Goal: Transaction & Acquisition: Purchase product/service

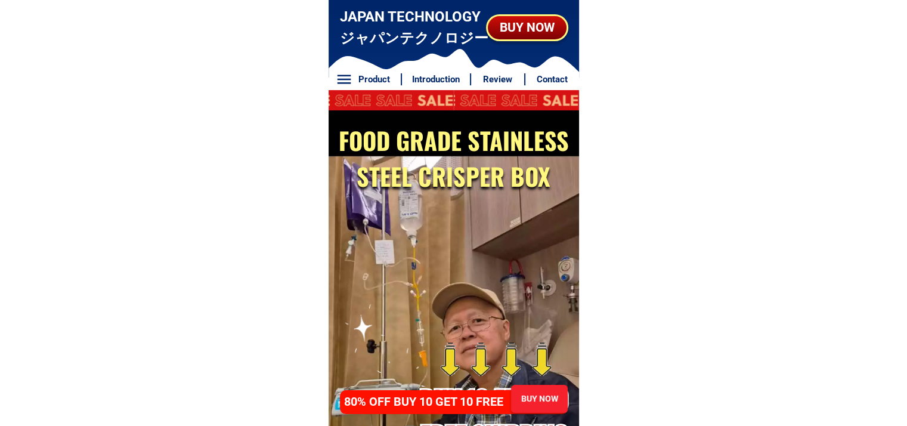
drag, startPoint x: 537, startPoint y: 395, endPoint x: 557, endPoint y: 397, distance: 20.3
click at [539, 395] on div "BUY NOW" at bounding box center [538, 398] width 57 height 13
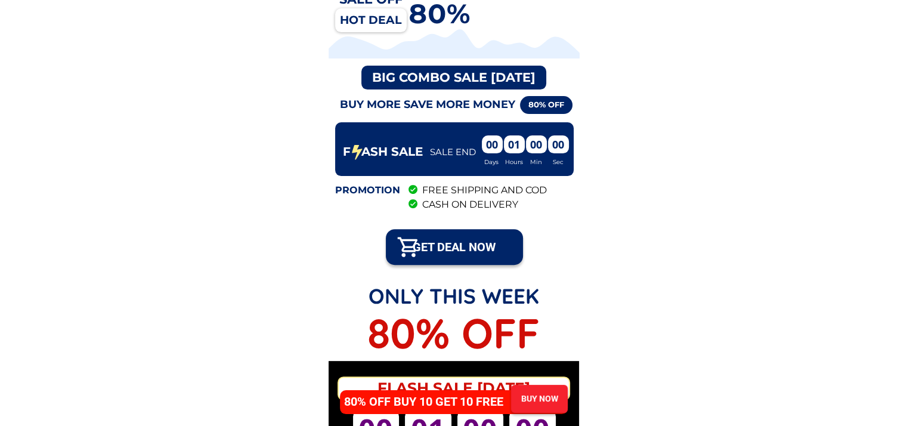
scroll to position [5761, 0]
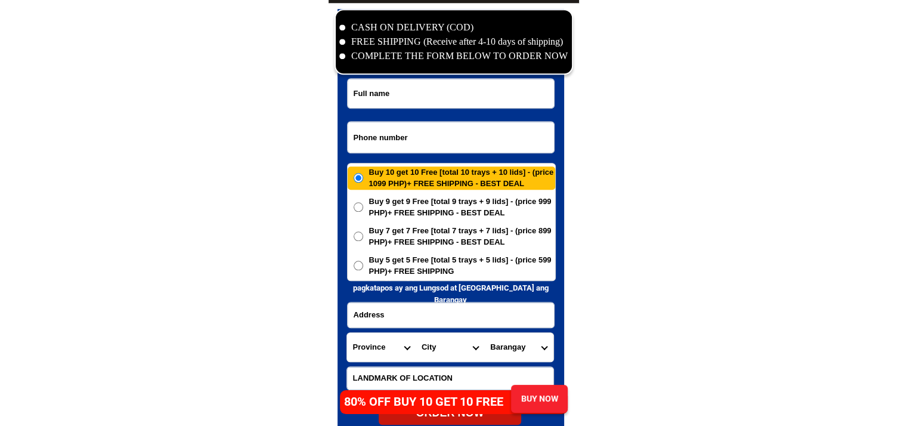
click at [466, 128] on input "Input phone_number" at bounding box center [451, 137] width 206 height 31
paste input "09515201028"
type input "09515201028"
click at [468, 88] on input "Input full_name" at bounding box center [451, 93] width 206 height 29
paste input "[PERSON_NAME]"
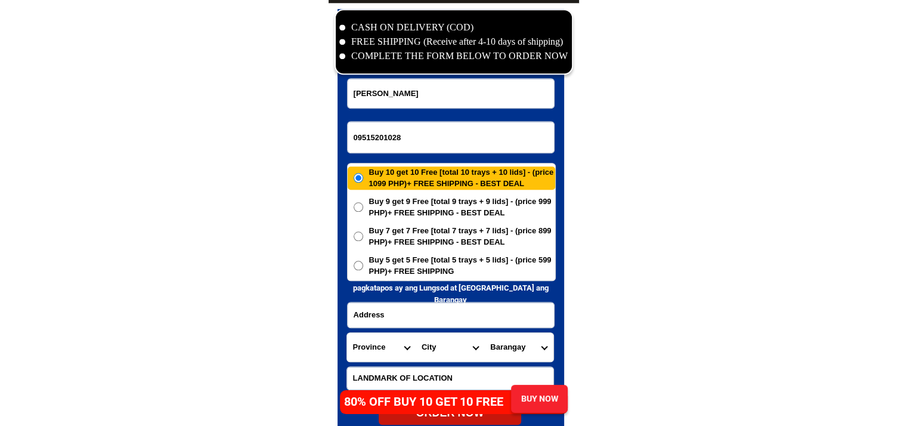
type input "[PERSON_NAME]"
click at [468, 305] on input "Input address" at bounding box center [451, 314] width 206 height 25
paste input "Purok 1,[GEOGRAPHIC_DATA],[GEOGRAPHIC_DATA][PERSON_NAME],[GEOGRAPHIC_DATA] Bohol"
type input "Purok 1,[GEOGRAPHIC_DATA],[GEOGRAPHIC_DATA][PERSON_NAME],[GEOGRAPHIC_DATA] Bohol"
click at [421, 259] on span "Buy 5 get 5 Free [total 5 trays + 5 lids] - (price 599 PHP)+ FREE SHIPPING" at bounding box center [462, 265] width 186 height 23
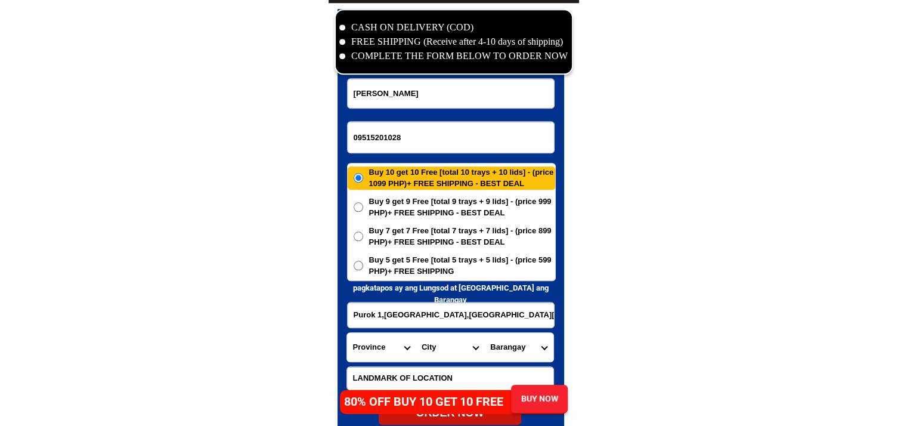
click at [363, 261] on input "Buy 5 get 5 Free [total 5 trays + 5 lids] - (price 599 PHP)+ FREE SHIPPING" at bounding box center [359, 266] width 10 height 10
radio input "true"
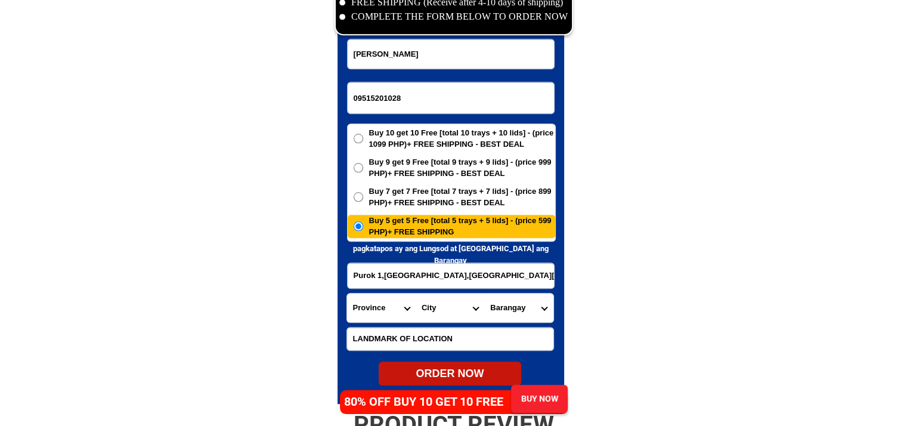
scroll to position [5821, 0]
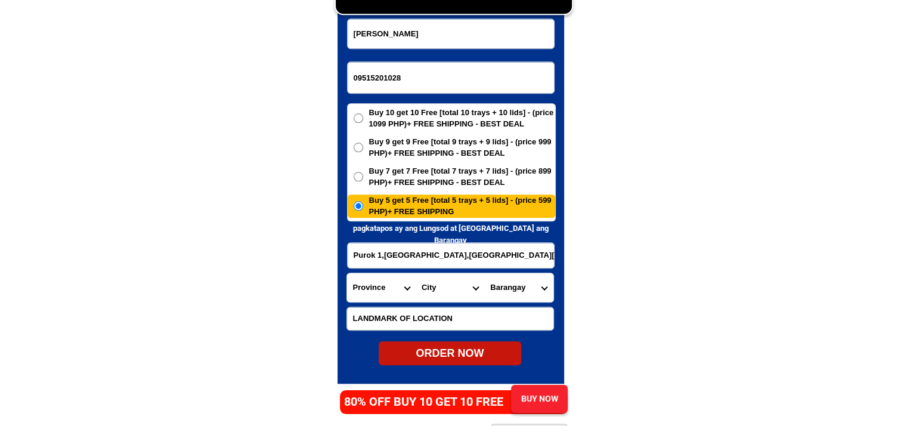
click at [409, 286] on select "Province [GEOGRAPHIC_DATA] [GEOGRAPHIC_DATA] [GEOGRAPHIC_DATA] [GEOGRAPHIC_DATA…" at bounding box center [381, 287] width 69 height 29
select select "63_137"
click at [347, 273] on select "Province [GEOGRAPHIC_DATA] [GEOGRAPHIC_DATA] [GEOGRAPHIC_DATA] [GEOGRAPHIC_DATA…" at bounding box center [381, 287] width 69 height 29
click at [453, 290] on select "City Alburquerque Antequera Baclayon Balilihan Bien-unido Bilar Bohol-[PERSON_N…" at bounding box center [450, 287] width 69 height 29
select select "63_137644"
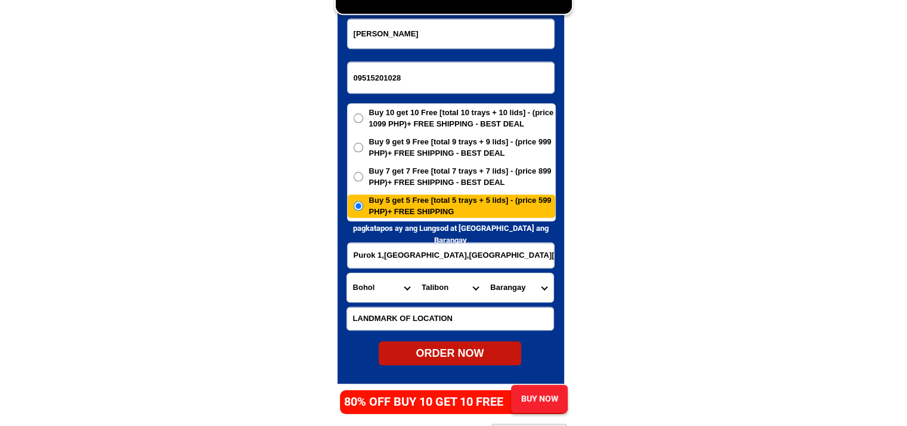
click at [530, 293] on select "[GEOGRAPHIC_DATA] [GEOGRAPHIC_DATA] [GEOGRAPHIC_DATA] [GEOGRAPHIC_DATA] [GEOGRA…" at bounding box center [518, 287] width 69 height 29
select select "63_1376448462"
drag, startPoint x: 644, startPoint y: 305, endPoint x: 515, endPoint y: 345, distance: 135.3
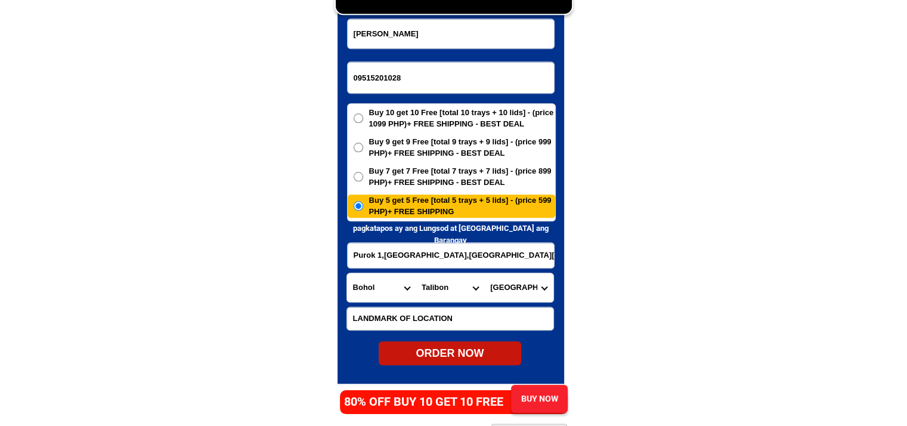
click at [474, 346] on div "ORDER NOW" at bounding box center [450, 353] width 143 height 16
radio input "true"
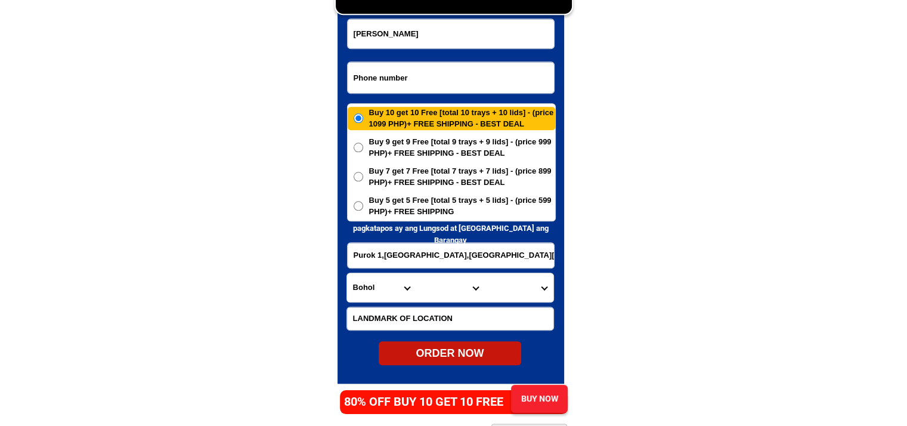
click at [446, 83] on input "Input phone_number" at bounding box center [451, 77] width 206 height 31
paste input "09173253126"
type input "09173253126"
click at [456, 35] on input "[PERSON_NAME]" at bounding box center [451, 33] width 206 height 29
paste input "[PERSON_NAME]"
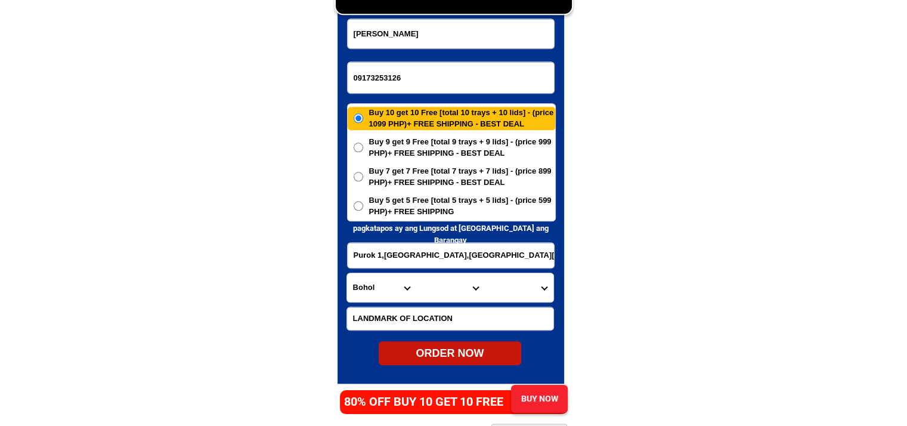
type input "[PERSON_NAME]"
click at [441, 307] on input "Input LANDMARKOFLOCATION" at bounding box center [450, 318] width 206 height 23
paste input "Cebuana Lhuiller"
type input "Cebuana Lhuiller"
click at [385, 289] on select "Province [GEOGRAPHIC_DATA] [GEOGRAPHIC_DATA] [GEOGRAPHIC_DATA] [GEOGRAPHIC_DATA…" at bounding box center [381, 287] width 69 height 29
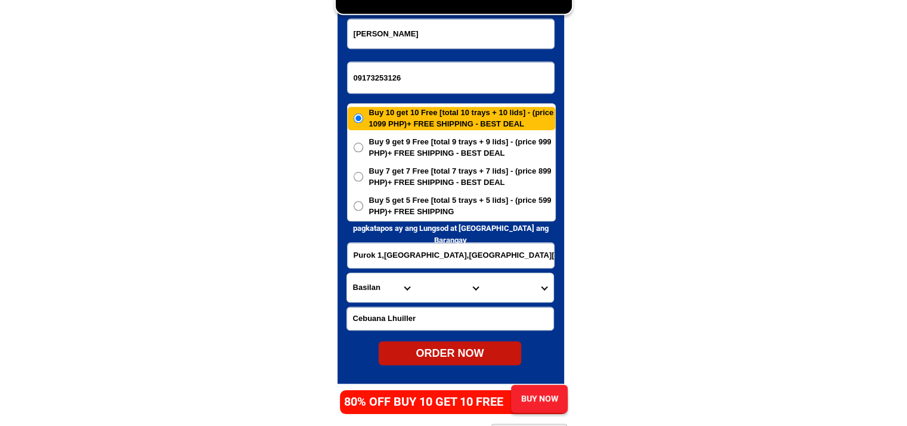
click at [385, 289] on select "Province [GEOGRAPHIC_DATA] [GEOGRAPHIC_DATA] [GEOGRAPHIC_DATA] [GEOGRAPHIC_DATA…" at bounding box center [381, 287] width 69 height 29
select select "63_575"
click at [444, 284] on select "City [PERSON_NAME] [PERSON_NAME] Gamay Laoang [GEOGRAPHIC_DATA] [GEOGRAPHIC_DAT…" at bounding box center [450, 287] width 69 height 29
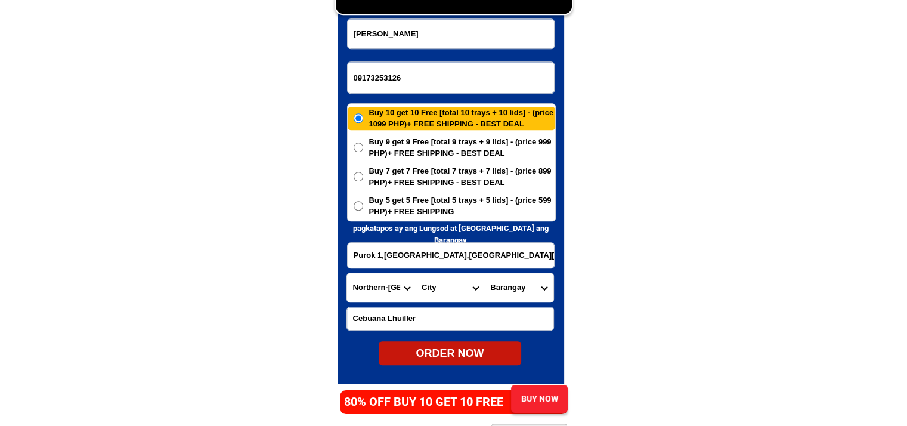
select select "63_5754596"
click at [530, 282] on select "[GEOGRAPHIC_DATA] Aroganga Atipolo [GEOGRAPHIC_DATA] (pob.) Binatiklan Bobolosa…" at bounding box center [518, 287] width 69 height 29
select select "63_57545963907"
drag, startPoint x: 673, startPoint y: 290, endPoint x: 651, endPoint y: 293, distance: 21.7
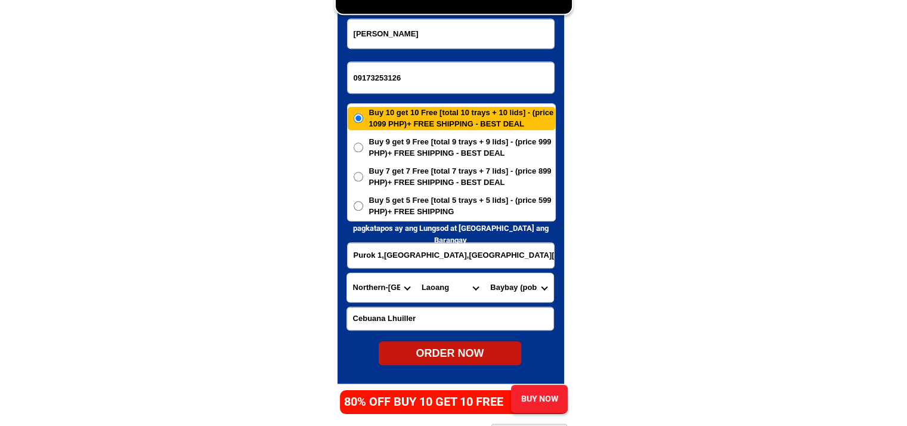
click at [458, 256] on input "Purok 1,[GEOGRAPHIC_DATA],[GEOGRAPHIC_DATA][PERSON_NAME],[GEOGRAPHIC_DATA] Bohol" at bounding box center [451, 255] width 206 height 25
type input "N [PERSON_NAME]"
click at [445, 202] on span "Buy 5 get 5 Free [total 5 trays + 5 lids] - (price 599 PHP)+ FREE SHIPPING" at bounding box center [462, 205] width 186 height 23
click at [363, 202] on input "Buy 5 get 5 Free [total 5 trays + 5 lids] - (price 599 PHP)+ FREE SHIPPING" at bounding box center [359, 206] width 10 height 10
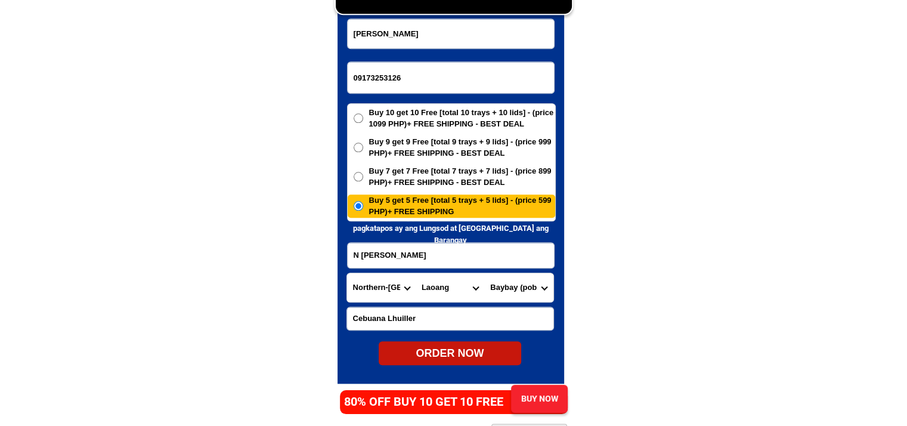
click at [482, 361] on div "ORDER NOW" at bounding box center [450, 353] width 143 height 24
radio input "true"
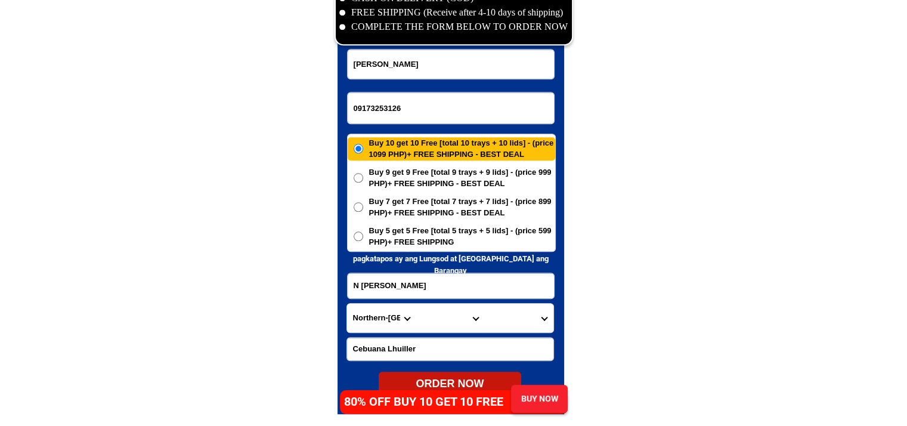
scroll to position [5761, 0]
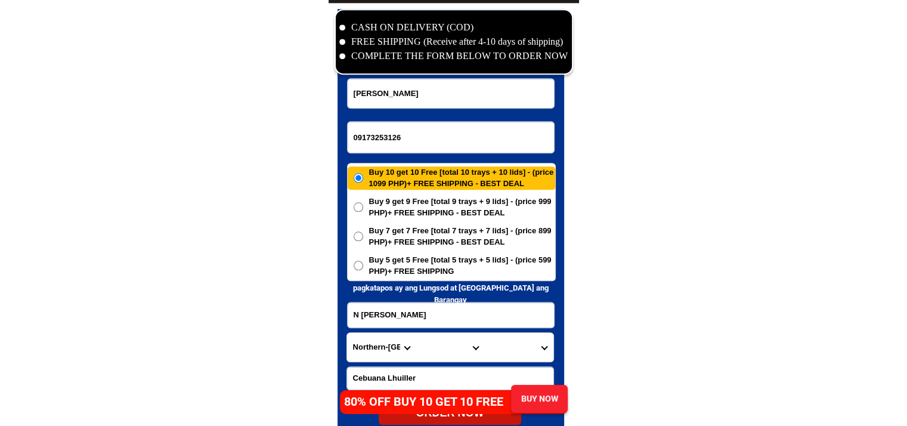
click at [420, 133] on input "09173253126" at bounding box center [451, 137] width 206 height 31
paste input "09109830153"
type input "09109830153"
click at [448, 81] on input "[PERSON_NAME]" at bounding box center [451, 93] width 206 height 29
paste input "[PERSON_NAME]"
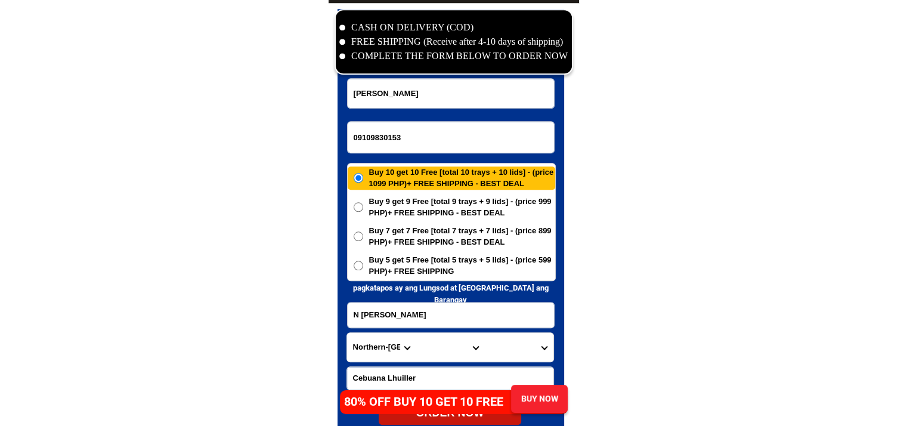
type input "[PERSON_NAME]"
click at [426, 381] on input "Cebuana Lhuiller" at bounding box center [450, 378] width 206 height 23
paste input "Amats Store"
type input "Amats Store"
click at [371, 355] on select "Province [GEOGRAPHIC_DATA] [GEOGRAPHIC_DATA] [GEOGRAPHIC_DATA] [GEOGRAPHIC_DATA…" at bounding box center [381, 347] width 69 height 29
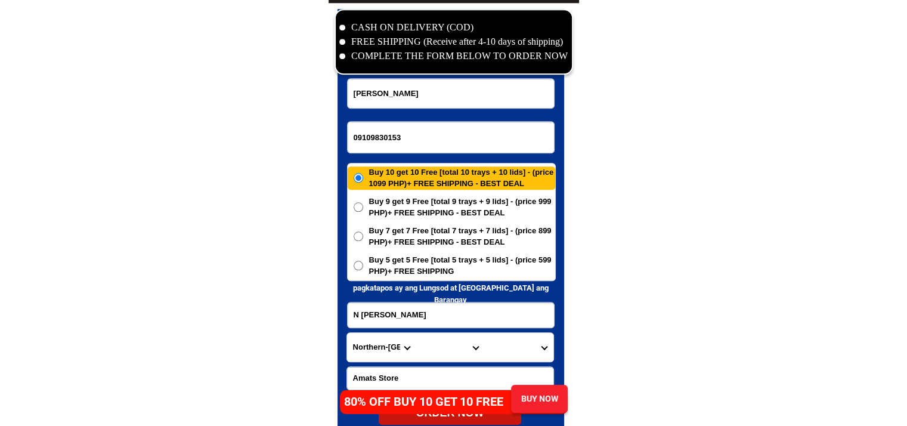
select select "63_738"
drag, startPoint x: 680, startPoint y: 341, endPoint x: 613, endPoint y: 355, distance: 68.2
click at [434, 342] on select "City [GEOGRAPHIC_DATA] [GEOGRAPHIC_DATA]-city [GEOGRAPHIC_DATA] [GEOGRAPHIC_DAT…" at bounding box center [450, 347] width 69 height 29
select select "63_7387159"
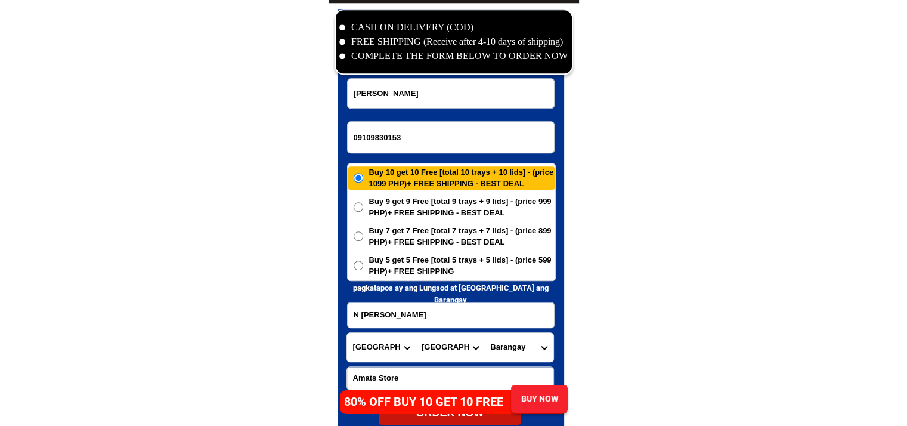
click at [531, 341] on select "[GEOGRAPHIC_DATA] [PERSON_NAME] (lasang) [PERSON_NAME] Angalan Atan-awe Baganih…" at bounding box center [518, 347] width 69 height 29
select select "63_73871598887"
click at [463, 322] on input "N [PERSON_NAME]" at bounding box center [451, 314] width 206 height 25
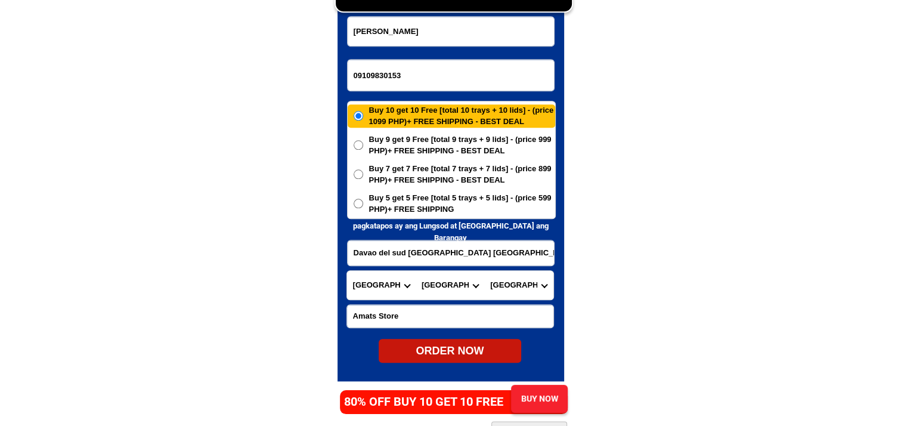
scroll to position [5880, 0]
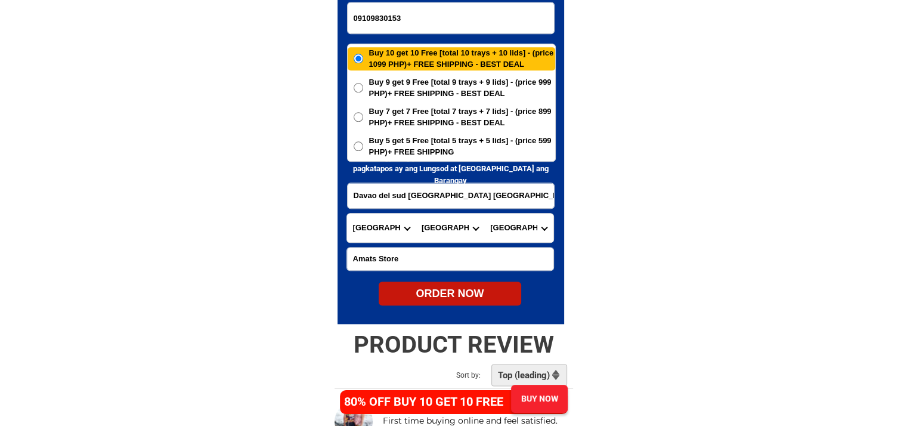
type input "Davao del sud [GEOGRAPHIC_DATA] [GEOGRAPHIC_DATA]"
click at [449, 147] on span "Buy 5 get 5 Free [total 5 trays + 5 lids] - (price 599 PHP)+ FREE SHIPPING" at bounding box center [462, 146] width 186 height 23
click at [363, 147] on input "Buy 5 get 5 Free [total 5 trays + 5 lids] - (price 599 PHP)+ FREE SHIPPING" at bounding box center [359, 146] width 10 height 10
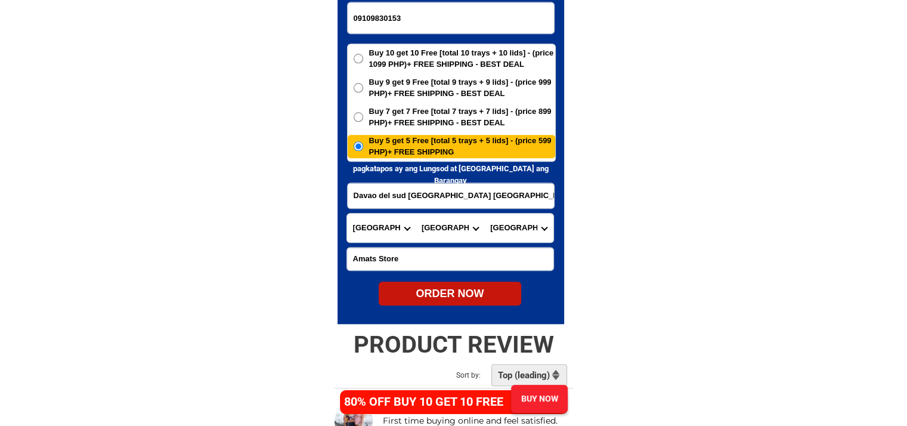
click at [441, 285] on div "ORDER NOW" at bounding box center [450, 293] width 143 height 24
radio input "true"
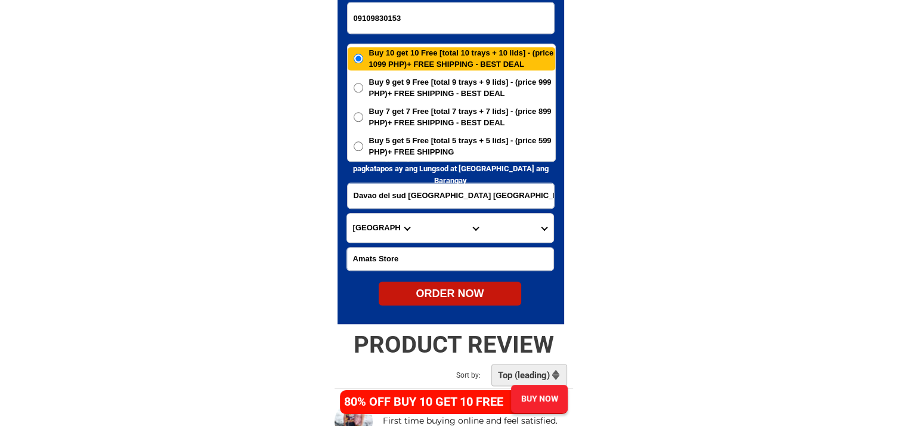
click at [427, 21] on input "09109830153" at bounding box center [451, 17] width 206 height 31
paste input "09198508139"
type input "09198508139"
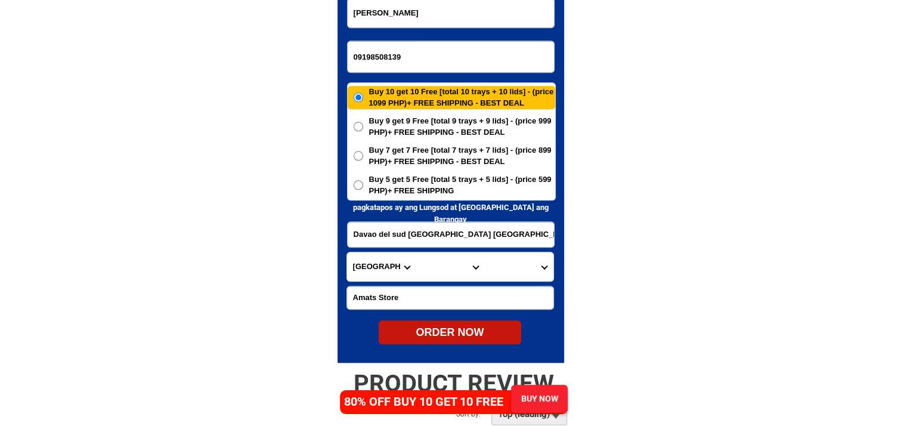
scroll to position [5821, 0]
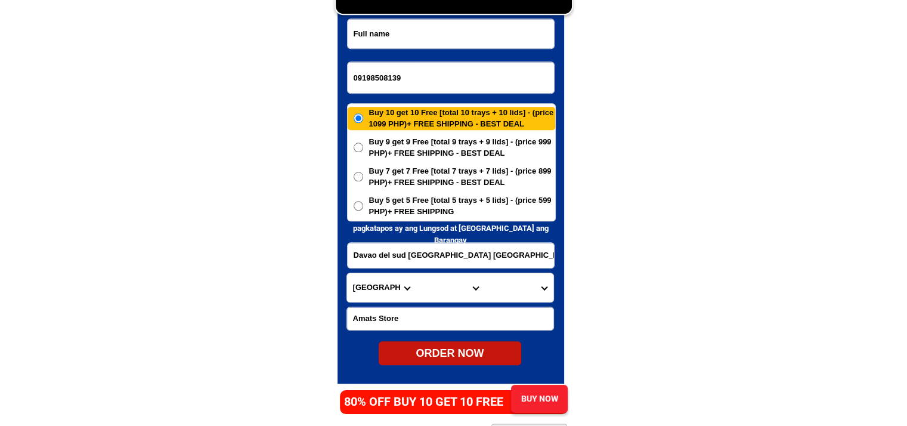
click at [419, 35] on input "Input full_name" at bounding box center [451, 33] width 206 height 29
paste input "[PERSON_NAME]"
type input "[PERSON_NAME]"
click at [445, 207] on span "Buy 5 get 5 Free [total 5 trays + 5 lids] - (price 599 PHP)+ FREE SHIPPING" at bounding box center [462, 205] width 186 height 23
click at [363, 207] on input "Buy 5 get 5 Free [total 5 trays + 5 lids] - (price 599 PHP)+ FREE SHIPPING" at bounding box center [359, 206] width 10 height 10
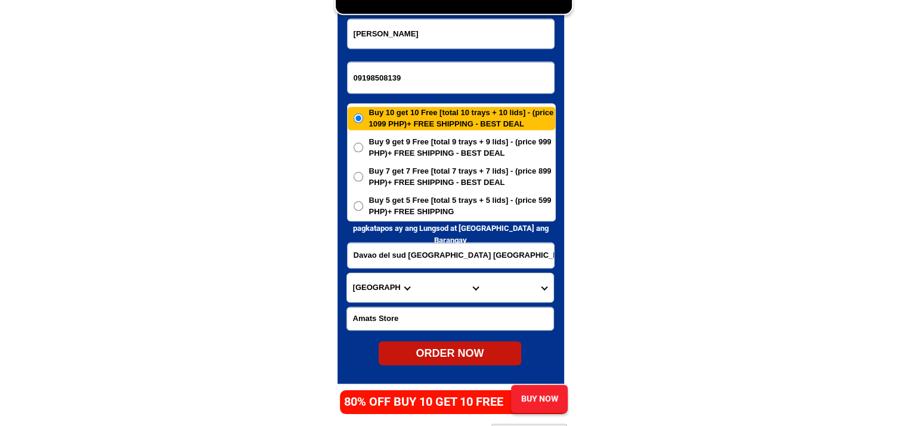
radio input "true"
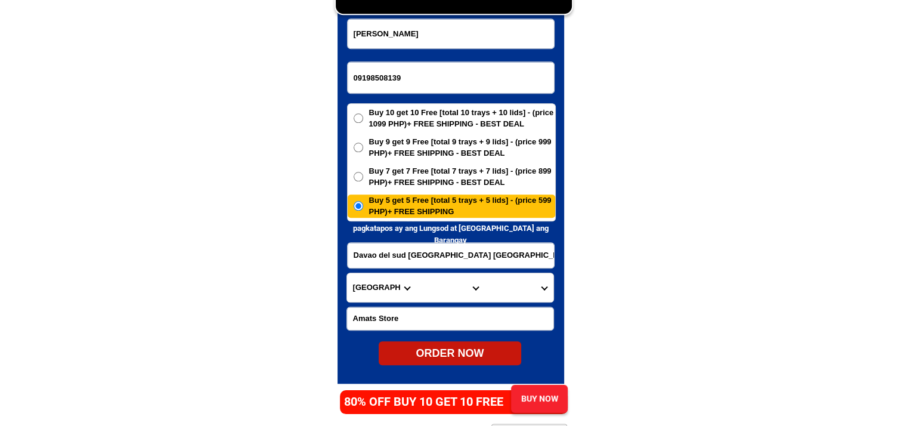
click at [392, 312] on input "Amats Store" at bounding box center [450, 318] width 206 height 23
paste input "San [PERSON_NAME] ALAJAN STORE"
type input "San [PERSON_NAME] ALAJAN STORE"
click at [394, 290] on select "Province [GEOGRAPHIC_DATA] [GEOGRAPHIC_DATA] [GEOGRAPHIC_DATA] [GEOGRAPHIC_DATA…" at bounding box center [381, 287] width 69 height 29
select select "63_803"
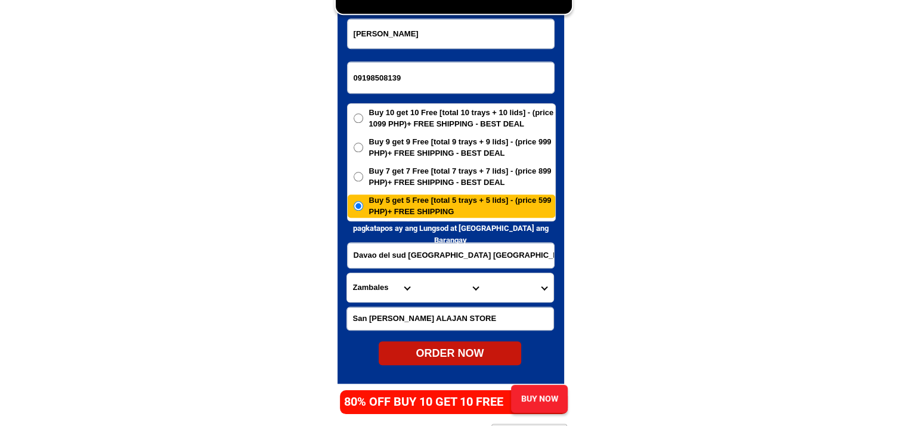
click at [461, 298] on select "City Botolan [GEOGRAPHIC_DATA] Castillejos [GEOGRAPHIC_DATA] [GEOGRAPHIC_DATA] …" at bounding box center [450, 287] width 69 height 29
select select "63_8031613"
click at [518, 290] on select "Barangay Amagna (pob.) [DEMOGRAPHIC_DATA] (pob.) Balincaguing Faranal (pob.) [G…" at bounding box center [518, 287] width 69 height 29
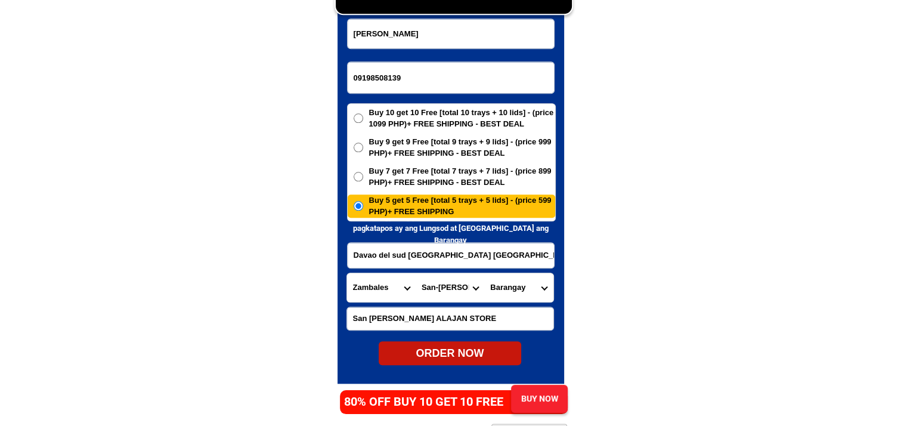
select select "63_80316136657"
click at [447, 256] on input "Davao del sud [GEOGRAPHIC_DATA] [GEOGRAPHIC_DATA]" at bounding box center [451, 255] width 206 height 25
type input "zambales san [PERSON_NAME]"
click at [444, 348] on div "ORDER NOW" at bounding box center [450, 353] width 143 height 16
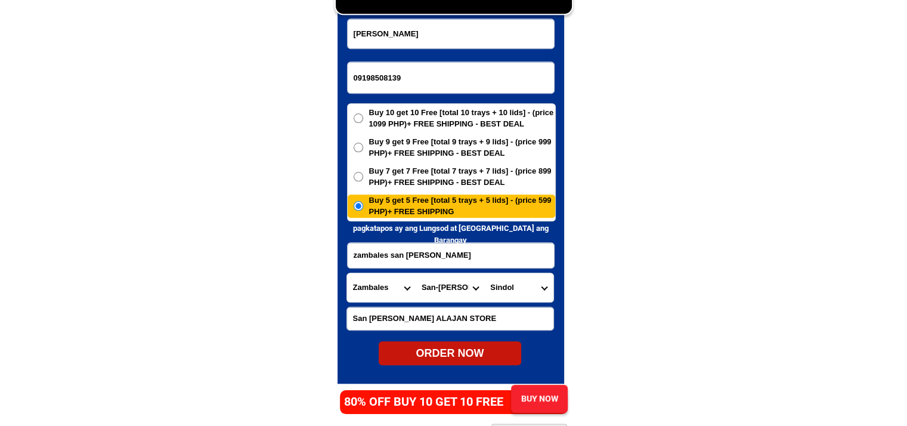
radio input "true"
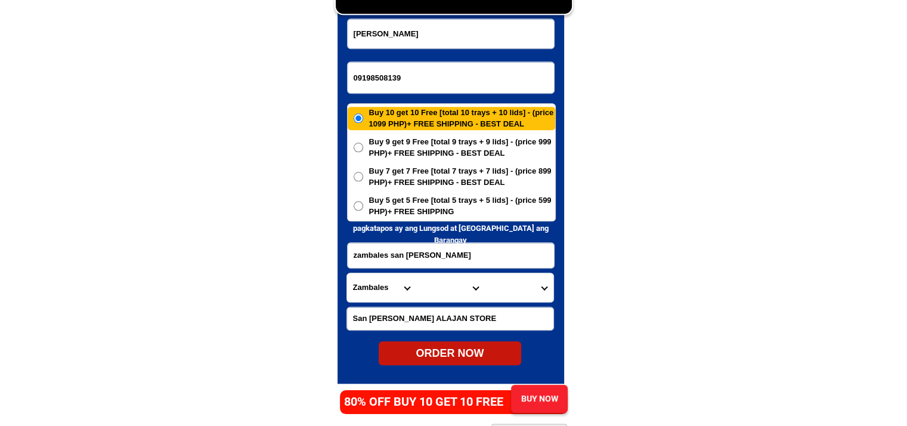
drag, startPoint x: 613, startPoint y: 393, endPoint x: 604, endPoint y: 397, distance: 10.4
click at [459, 73] on input "09198508139" at bounding box center [451, 77] width 206 height 31
paste input "093075233060"
click at [439, 81] on input "093075233060" at bounding box center [451, 77] width 206 height 31
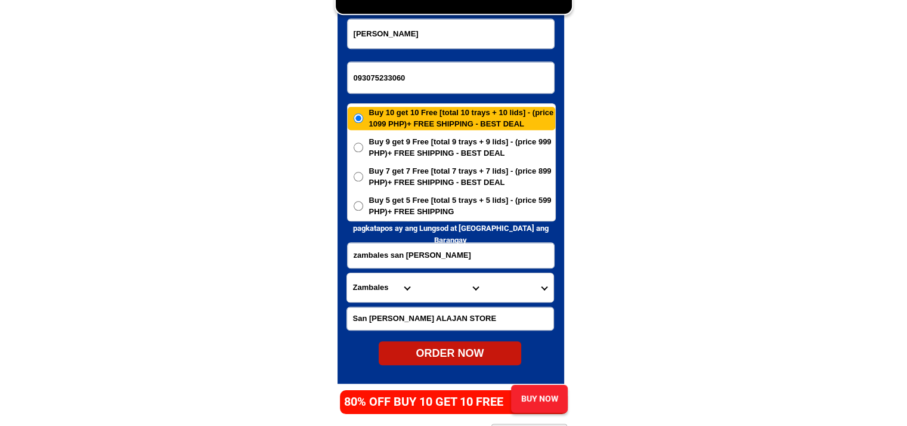
paste input "Input phone_number"
type input "09307523306"
click at [448, 42] on input "Input full_name" at bounding box center [451, 33] width 206 height 29
paste input "[PERSON_NAME]"
type input "[PERSON_NAME]"
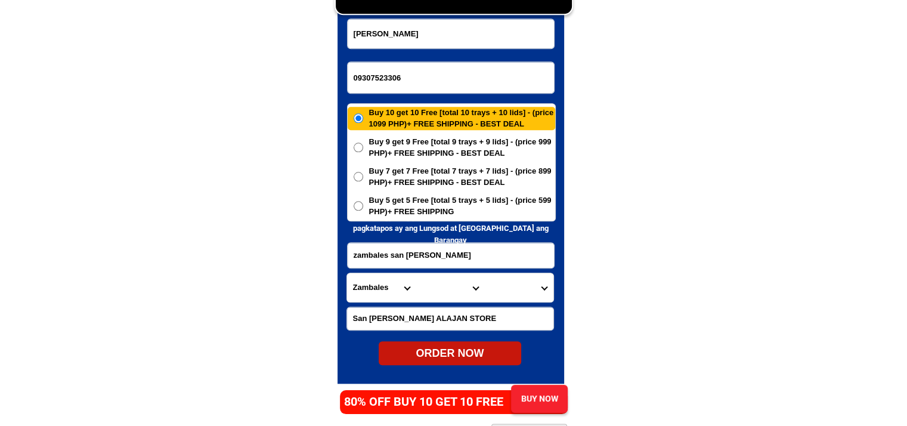
drag, startPoint x: 430, startPoint y: 259, endPoint x: 429, endPoint y: 252, distance: 6.7
click at [430, 259] on input "zambales san [PERSON_NAME]" at bounding box center [451, 255] width 206 height 25
paste input "[STREET_ADDRESS]"
type input "[STREET_ADDRESS]"
click at [410, 212] on span "Buy 5 get 5 Free [total 5 trays + 5 lids] - (price 599 PHP)+ FREE SHIPPING" at bounding box center [462, 205] width 186 height 23
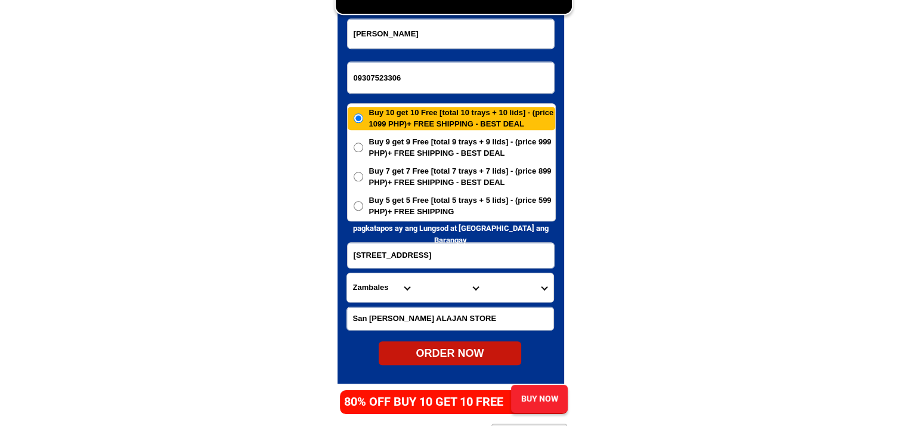
click at [363, 211] on input "Buy 5 get 5 Free [total 5 trays + 5 lids] - (price 599 PHP)+ FREE SHIPPING" at bounding box center [359, 206] width 10 height 10
radio input "true"
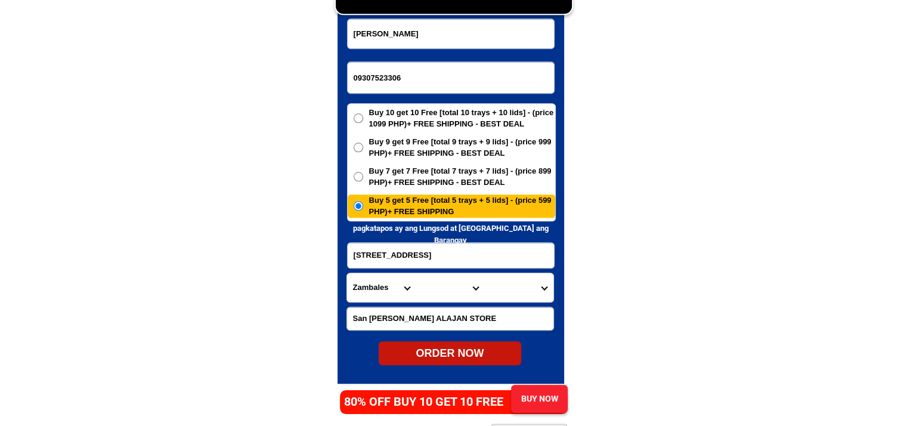
click at [431, 321] on input "San [PERSON_NAME] ALAJAN STORE" at bounding box center [450, 318] width 206 height 23
paste input "[GEOGRAPHIC_DATA][PERSON_NAME]"
type input "[GEOGRAPHIC_DATA][PERSON_NAME]"
click at [375, 284] on select "Province [GEOGRAPHIC_DATA] [GEOGRAPHIC_DATA] [GEOGRAPHIC_DATA] [GEOGRAPHIC_DATA…" at bounding box center [381, 287] width 69 height 29
select select "63_137"
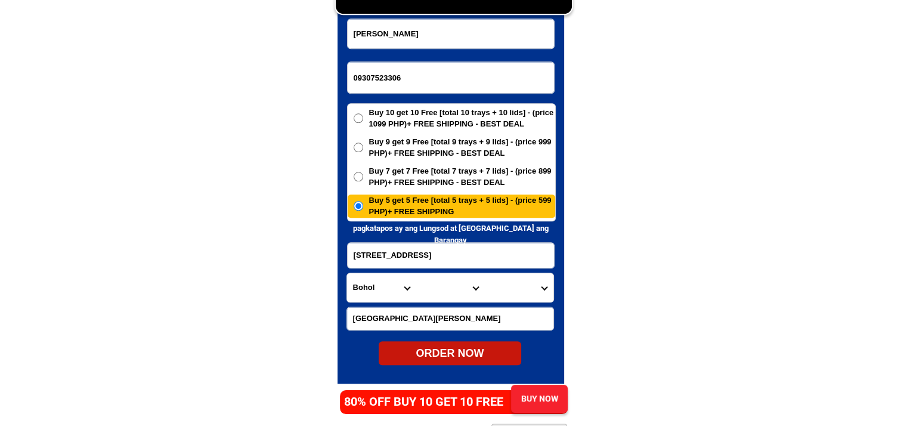
click at [347, 273] on select "Province [GEOGRAPHIC_DATA] [GEOGRAPHIC_DATA] [GEOGRAPHIC_DATA] [GEOGRAPHIC_DATA…" at bounding box center [381, 287] width 69 height 29
click at [462, 302] on form "[PERSON_NAME] 09307523306 ORDER NOW [STREET_ADDRESS] Province [GEOGRAPHIC_DATA]…" at bounding box center [450, 191] width 209 height 347
click at [460, 293] on select "City Alburquerque Antequera Baclayon Balilihan Bien-unido Bilar Bohol-[PERSON_N…" at bounding box center [450, 287] width 69 height 29
select select "63_1377328"
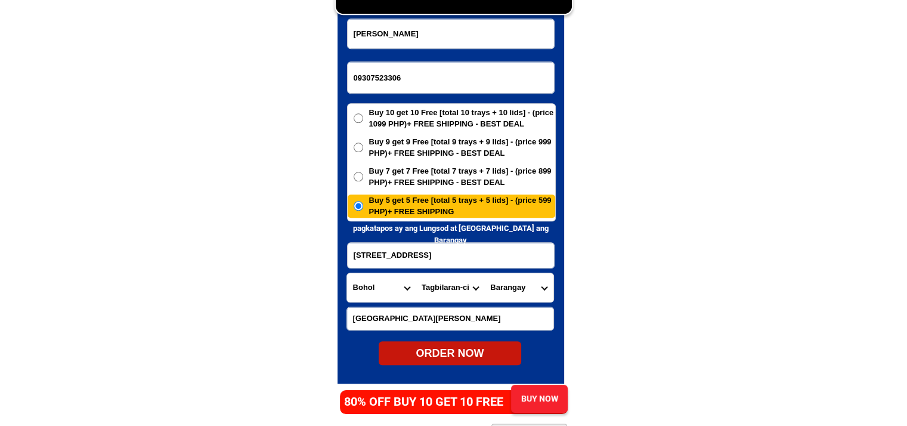
click at [552, 288] on select "Barangay Bool Booy Cabawan [GEOGRAPHIC_DATA] [GEOGRAPHIC_DATA] [GEOGRAPHIC_DATA…" at bounding box center [518, 287] width 69 height 29
select select "63_13773285316"
drag, startPoint x: 668, startPoint y: 304, endPoint x: 606, endPoint y: 323, distance: 64.9
click at [484, 345] on div "ORDER NOW" at bounding box center [450, 353] width 143 height 16
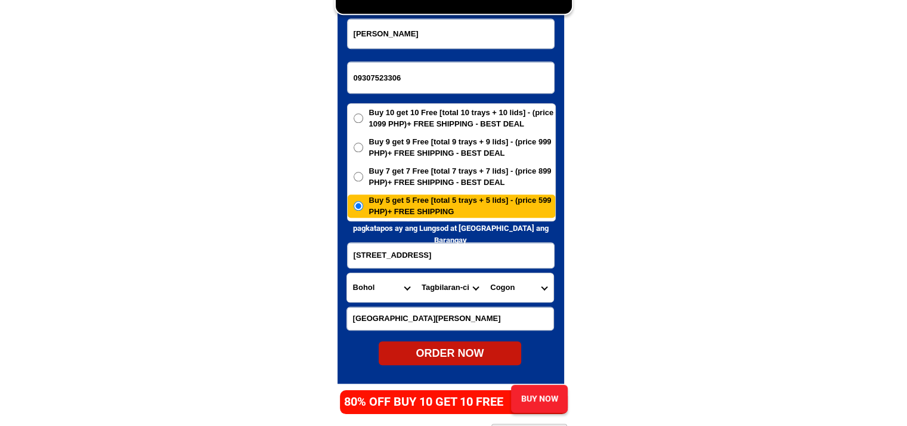
radio input "true"
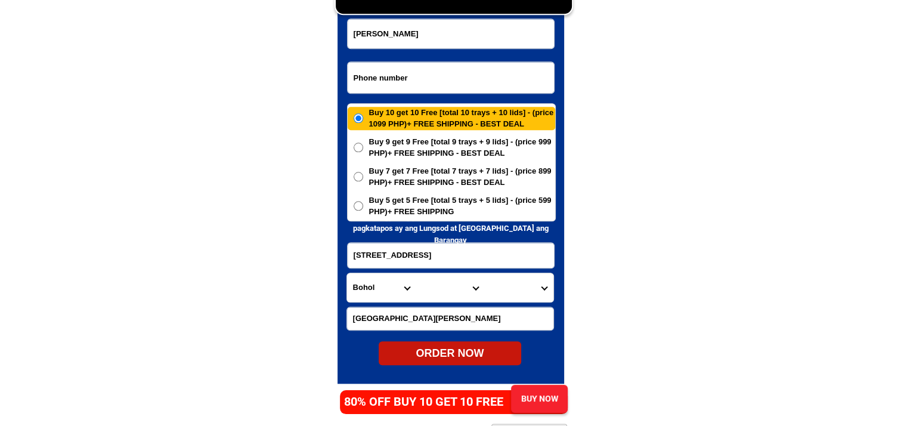
click at [419, 79] on input "Input phone_number" at bounding box center [451, 77] width 206 height 31
paste input "09914897383"
type input "09914897383"
click at [425, 35] on input "Input full_name" at bounding box center [451, 33] width 206 height 29
paste input "[PERSON_NAME]"
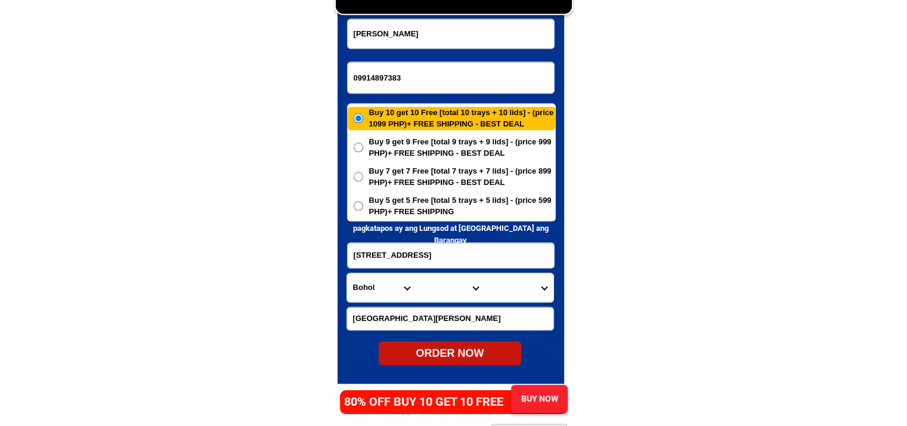
type input "[PERSON_NAME]"
click at [460, 247] on input "Input address" at bounding box center [451, 255] width 206 height 25
paste input "Purok 3 Crossing Gabi Pob. Compostela Davao de Oro"
type input "Purok 3 Crossing Gabi Pob. Compostela Davao de Oro"
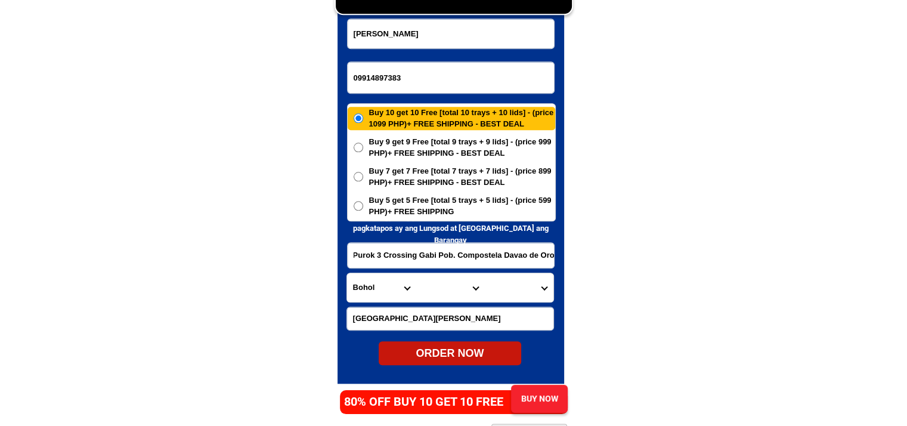
scroll to position [0, 0]
click at [461, 326] on input "Input LANDMARKOFLOCATION" at bounding box center [450, 318] width 206 height 23
paste input "C/o CCG ENTERPRISES Infront public Market,inbetween mich pharma and generika"
type input "C/o CCG ENTERPRISES Infront public Market,inbetween mich pharma and generika"
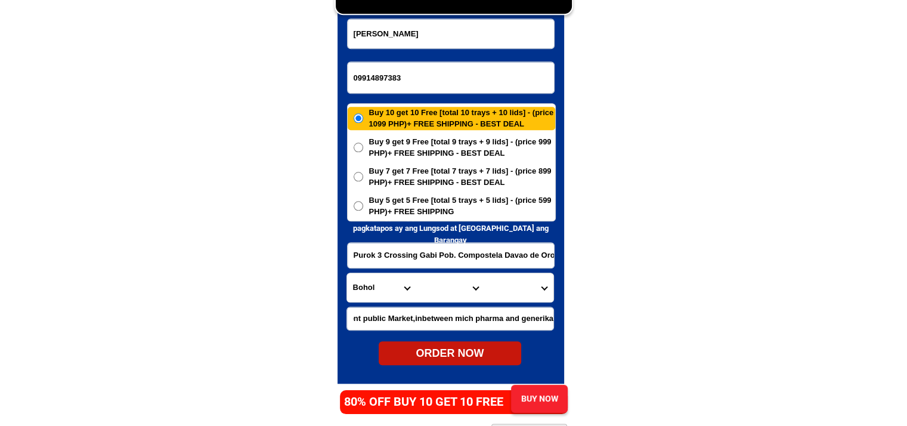
scroll to position [0, 0]
click at [387, 287] on select "Province [GEOGRAPHIC_DATA] [GEOGRAPHIC_DATA] [GEOGRAPHIC_DATA] [GEOGRAPHIC_DATA…" at bounding box center [381, 287] width 69 height 29
select select "63_882"
click at [456, 288] on select "City [GEOGRAPHIC_DATA]-DE-ORO-[GEOGRAPHIC_DATA] DAVAO-DE-ORO-[PERSON_NAME] Maco…" at bounding box center [450, 287] width 69 height 29
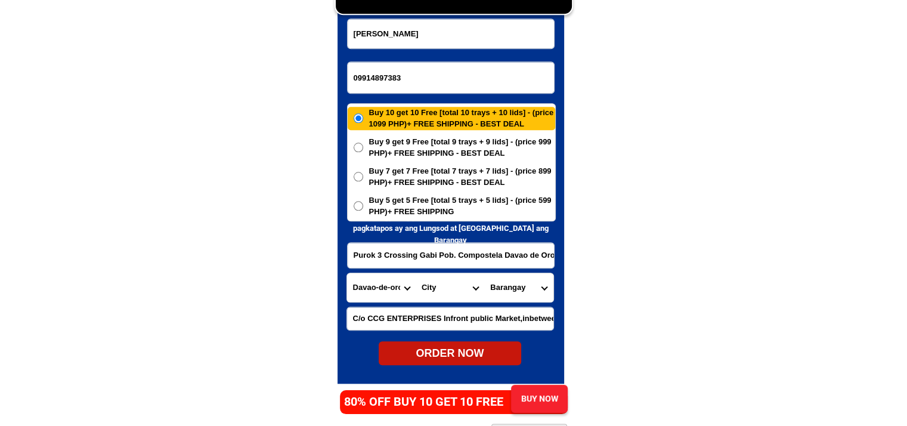
select select "63_8828635"
click at [416, 273] on select "City [GEOGRAPHIC_DATA]-DE-ORO-[GEOGRAPHIC_DATA] DAVAO-DE-ORO-[PERSON_NAME] Maco…" at bounding box center [450, 287] width 69 height 29
click at [515, 288] on select "Barangay Aurora Bagongon Gabi Lagab Mangayon Mapaca Maparat New alegria [GEOGRA…" at bounding box center [518, 287] width 69 height 29
select select "63_88286353318"
drag, startPoint x: 673, startPoint y: 299, endPoint x: 648, endPoint y: 312, distance: 28.5
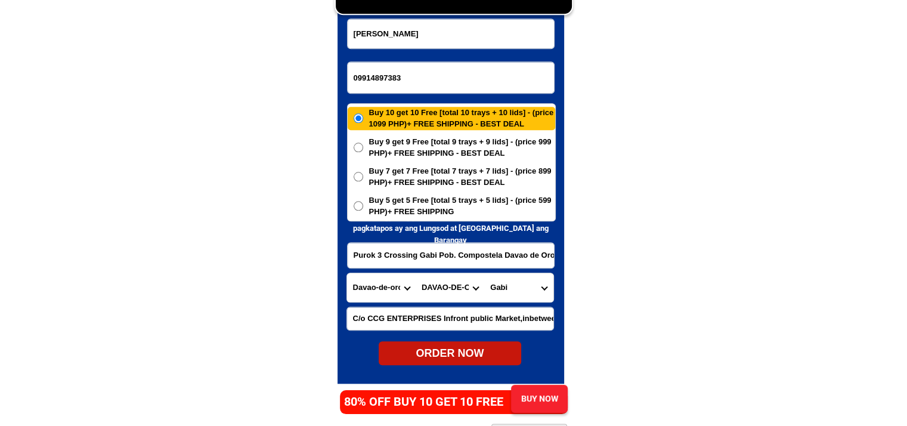
click at [474, 355] on div "ORDER NOW" at bounding box center [450, 353] width 143 height 16
radio input "true"
click at [452, 70] on input "09914897383" at bounding box center [451, 77] width 206 height 31
paste input "09285417751"
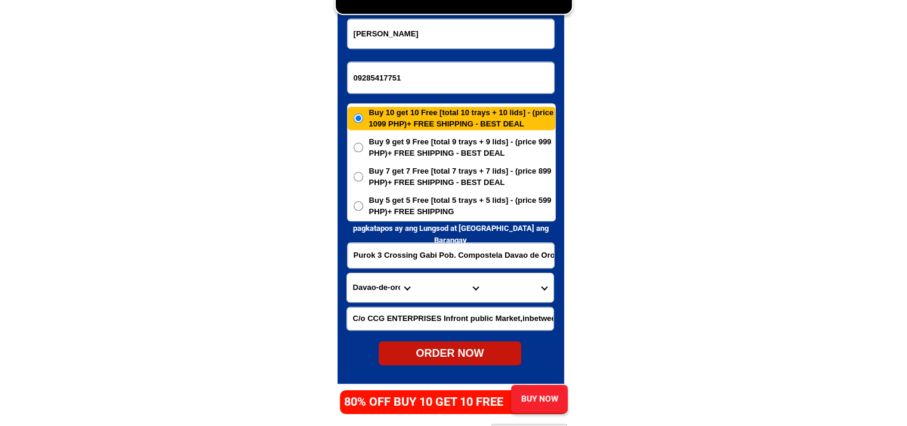
type input "09285417751"
click at [429, 29] on input "Input full_name" at bounding box center [451, 33] width 206 height 29
paste input "[PERSON_NAME]"
type input "[PERSON_NAME]"
click at [475, 309] on input "Input LANDMARKOFLOCATION" at bounding box center [450, 318] width 206 height 23
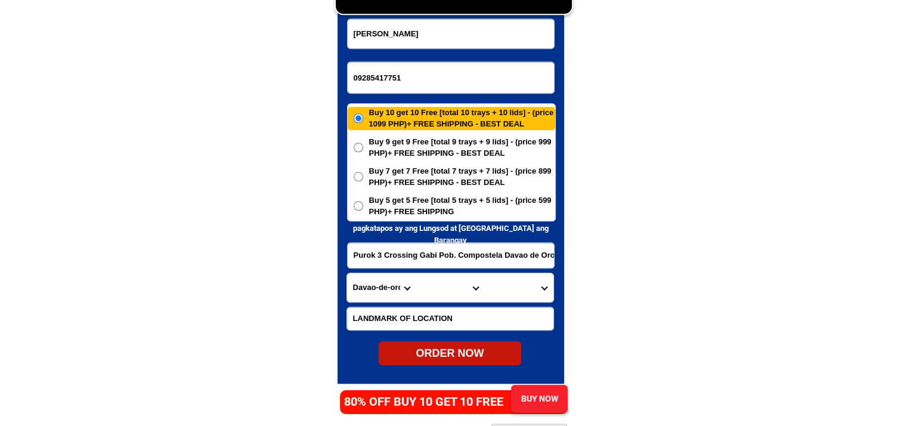
paste input "Papunta brgy.hall"
type input "Papunta brgy.hall"
click at [443, 258] on input "Input address" at bounding box center [451, 255] width 206 height 25
paste input "[PERSON_NAME] comp.malic st.pont.capiz"
type input "[PERSON_NAME] comp.malic st.pont.capiz"
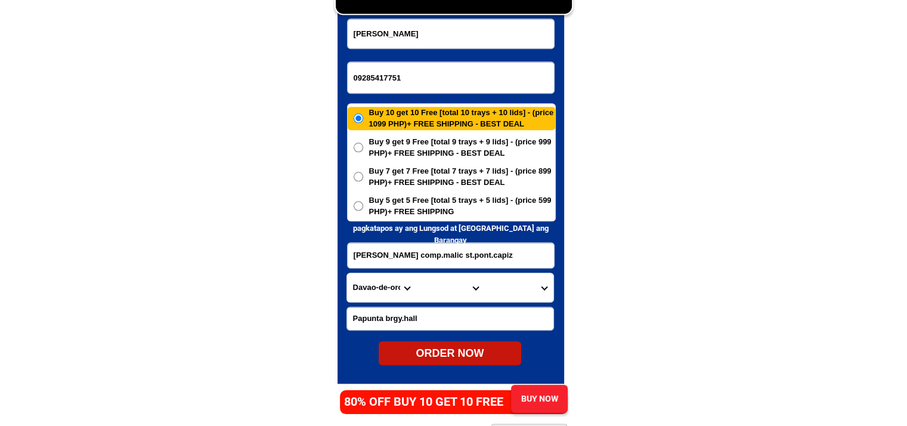
click at [378, 300] on select "Province [GEOGRAPHIC_DATA] [GEOGRAPHIC_DATA] [GEOGRAPHIC_DATA] [GEOGRAPHIC_DATA…" at bounding box center [381, 287] width 69 height 29
select select "63_196"
drag, startPoint x: 682, startPoint y: 281, endPoint x: 672, endPoint y: 281, distance: 10.1
click at [443, 283] on select "City Capiz-[PERSON_NAME]-[GEOGRAPHIC_DATA] Capiz-president-roxas [PERSON_NAME] …" at bounding box center [450, 287] width 69 height 29
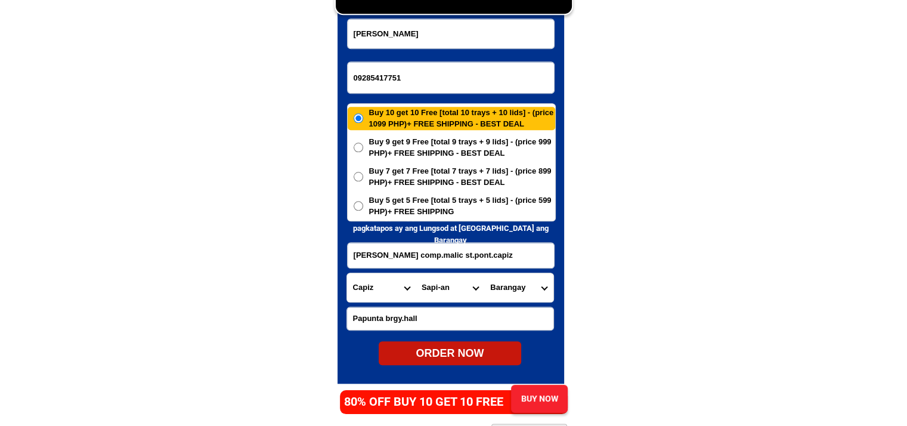
click at [460, 286] on select "City Capiz-[PERSON_NAME]-[GEOGRAPHIC_DATA] Capiz-president-roxas [PERSON_NAME] …" at bounding box center [450, 287] width 69 height 29
click at [434, 294] on select "City Capiz-[PERSON_NAME]-[GEOGRAPHIC_DATA] Capiz-president-roxas [PERSON_NAME] …" at bounding box center [450, 287] width 69 height 29
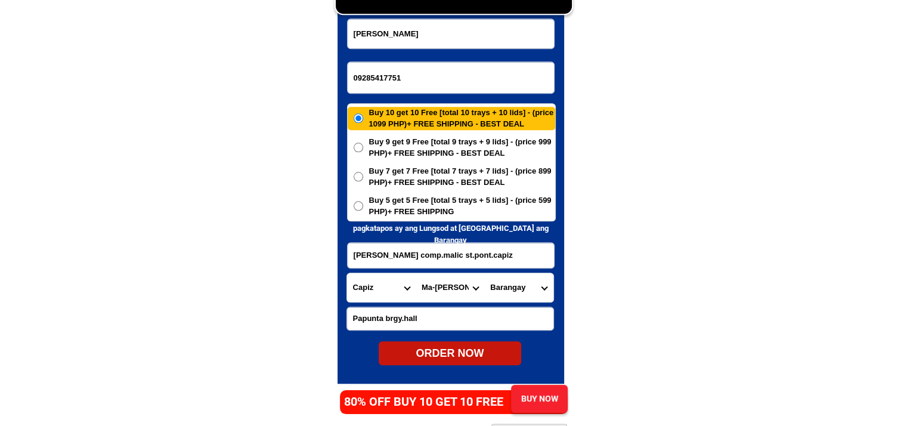
click at [494, 259] on input "[PERSON_NAME] comp.malic st.pont.capiz" at bounding box center [451, 255] width 206 height 25
click at [436, 287] on select "City Capiz-[PERSON_NAME]-[GEOGRAPHIC_DATA] Capiz-president-roxas [PERSON_NAME] …" at bounding box center [450, 287] width 69 height 29
select select "63_196660"
click at [416, 273] on select "City Capiz-[PERSON_NAME]-[GEOGRAPHIC_DATA] Capiz-president-roxas [PERSON_NAME] …" at bounding box center [450, 287] width 69 height 29
click at [537, 283] on select "Barangay Agbanog Agdalipe Ameligan Antipolo Bailan Banate Bantigue Barangay i (…" at bounding box center [518, 287] width 69 height 29
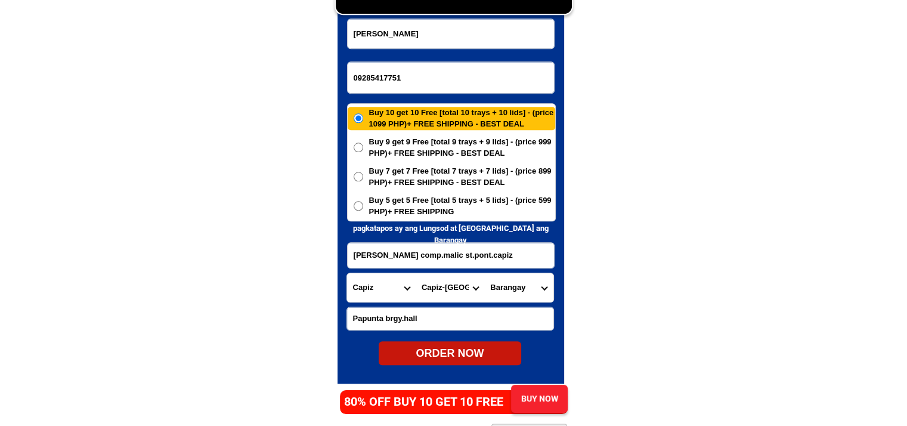
click at [534, 291] on select "Barangay Agbanog Agdalipe Ameligan Antipolo Bailan Banate Bantigue Barangay i (…" at bounding box center [518, 287] width 69 height 29
select select "63_1966604999"
drag, startPoint x: 698, startPoint y: 202, endPoint x: 666, endPoint y: 78, distance: 127.4
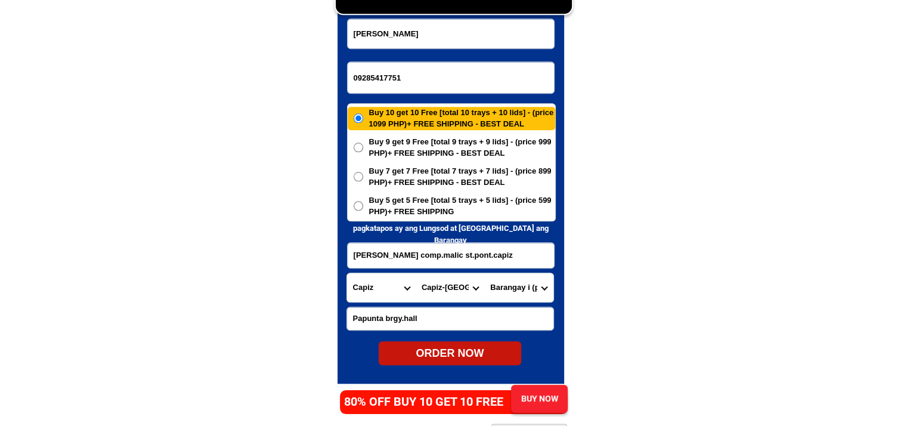
click at [446, 285] on select "City Capiz-[PERSON_NAME]-[GEOGRAPHIC_DATA] Capiz-president-roxas [PERSON_NAME] …" at bounding box center [450, 287] width 69 height 29
click at [519, 292] on select "Barangay Agbanog Agdalipe Ameligan Antipolo Bailan Banate Bantigue Barangay i (…" at bounding box center [518, 287] width 69 height 29
click at [484, 273] on select "Barangay Agbanog Agdalipe Ameligan Antipolo Bailan Banate Bantigue Barangay i (…" at bounding box center [518, 287] width 69 height 29
drag, startPoint x: 428, startPoint y: 298, endPoint x: 434, endPoint y: 292, distance: 8.0
click at [429, 296] on select "City Capiz-[PERSON_NAME]-[GEOGRAPHIC_DATA] Capiz-president-roxas [PERSON_NAME] …" at bounding box center [450, 287] width 69 height 29
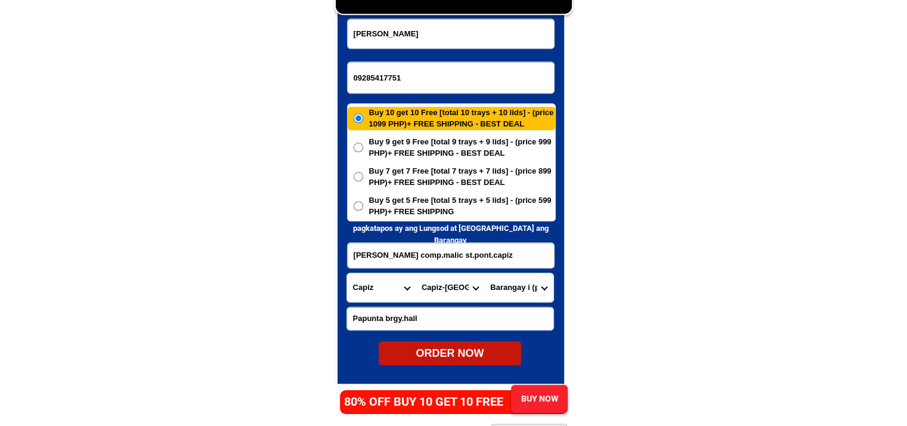
select select "63_1965049"
click at [520, 283] on select "Barangay [GEOGRAPHIC_DATA] [GEOGRAPHIC_DATA] [GEOGRAPHIC_DATA] [GEOGRAPHIC_DATA…" at bounding box center [518, 287] width 69 height 29
click at [519, 295] on select "Barangay [GEOGRAPHIC_DATA] [GEOGRAPHIC_DATA] [GEOGRAPHIC_DATA] [GEOGRAPHIC_DATA…" at bounding box center [518, 287] width 69 height 29
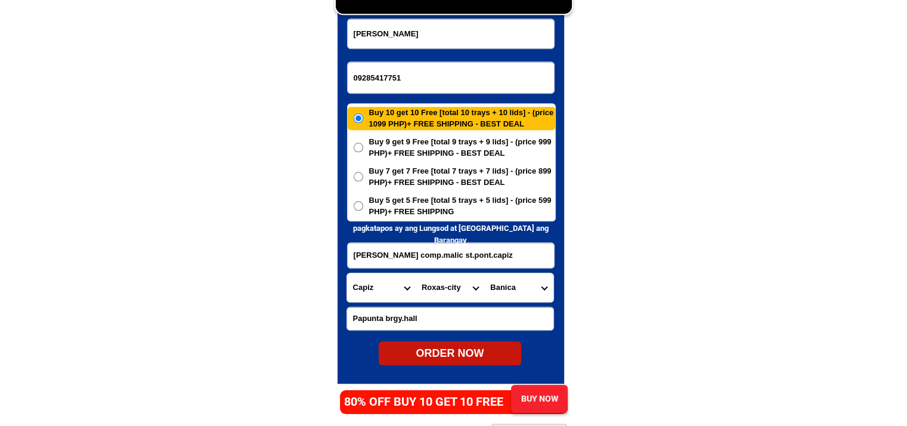
click at [519, 295] on select "Barangay [GEOGRAPHIC_DATA] [GEOGRAPHIC_DATA] [GEOGRAPHIC_DATA] [GEOGRAPHIC_DATA…" at bounding box center [518, 287] width 69 height 29
select select "63_19650495630"
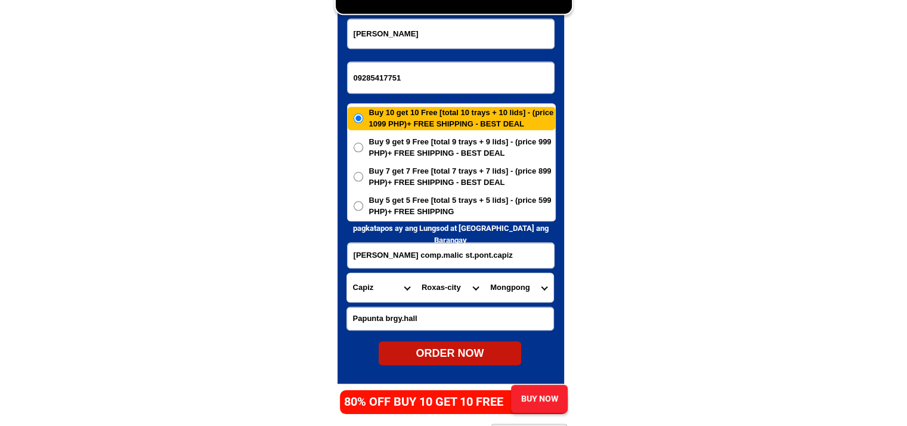
click at [519, 294] on select "Barangay [GEOGRAPHIC_DATA] [GEOGRAPHIC_DATA] [GEOGRAPHIC_DATA] [GEOGRAPHIC_DATA…" at bounding box center [518, 287] width 69 height 29
click at [446, 292] on select "City Capiz-[PERSON_NAME]-[GEOGRAPHIC_DATA] Capiz-president-roxas [PERSON_NAME] …" at bounding box center [450, 287] width 69 height 29
click at [523, 293] on select "Barangay [GEOGRAPHIC_DATA] [GEOGRAPHIC_DATA] [GEOGRAPHIC_DATA] [GEOGRAPHIC_DATA…" at bounding box center [518, 287] width 69 height 29
click at [451, 286] on select "City Capiz-[PERSON_NAME]-[GEOGRAPHIC_DATA] Capiz-president-roxas [PERSON_NAME] …" at bounding box center [450, 287] width 69 height 29
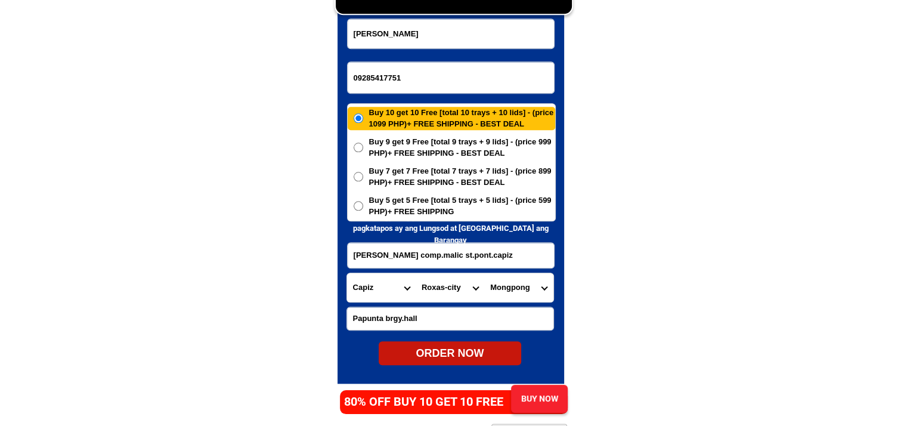
select select "63_196660"
click at [416, 273] on select "City Capiz-[PERSON_NAME]-[GEOGRAPHIC_DATA] Capiz-president-roxas [PERSON_NAME] …" at bounding box center [450, 287] width 69 height 29
click at [531, 296] on select "Barangay Agbanog Agdalipe Ameligan Antipolo Bailan Banate Bantigue Barangay i (…" at bounding box center [518, 287] width 69 height 29
select select "63_1966604999"
click at [484, 273] on select "Barangay Agbanog Agdalipe Ameligan Antipolo Bailan Banate Bantigue Barangay i (…" at bounding box center [518, 287] width 69 height 29
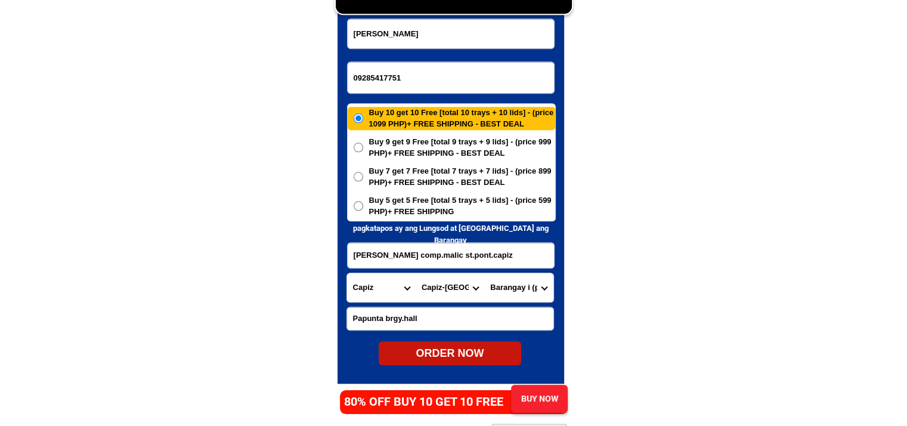
click at [471, 345] on div "ORDER NOW" at bounding box center [450, 353] width 143 height 16
radio input "true"
click at [396, 69] on input "09285417751" at bounding box center [451, 77] width 206 height 31
click at [506, 85] on input "Input phone_number" at bounding box center [451, 77] width 206 height 31
paste input "09274960772"
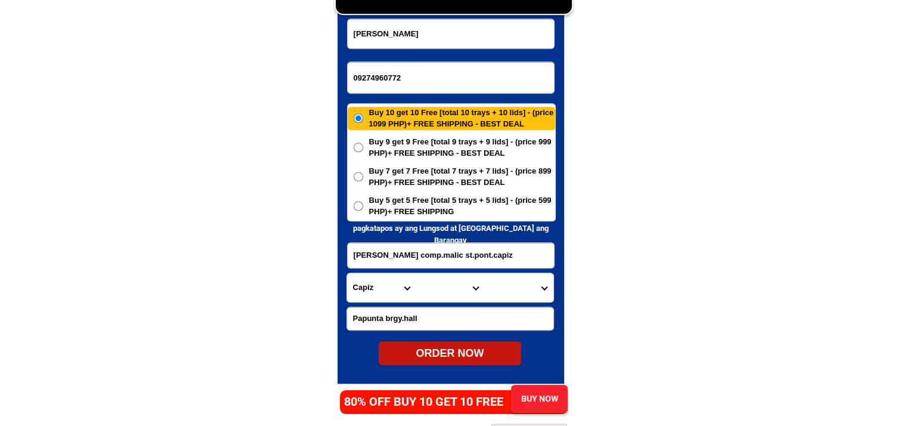
type input "09274960772"
paste input "Hildafirmeza"
click at [407, 34] on input "Input full_name" at bounding box center [451, 33] width 206 height 29
type input "Hildafirmeza"
drag, startPoint x: 395, startPoint y: 331, endPoint x: 400, endPoint y: 318, distance: 14.0
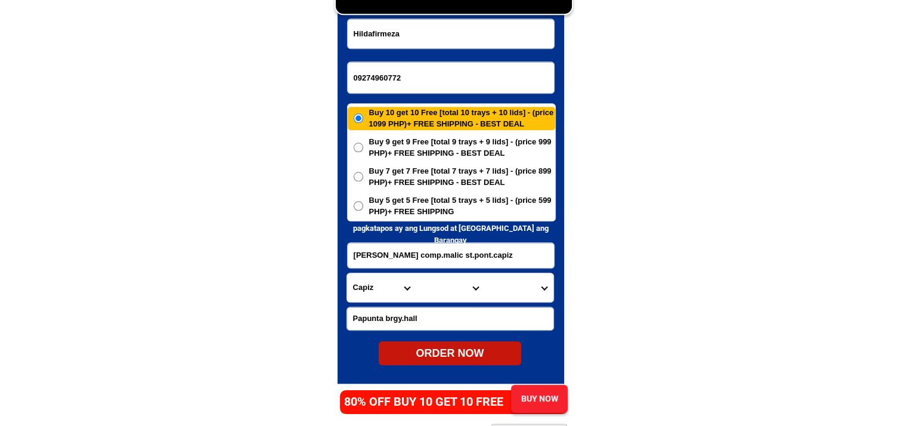
click at [395, 327] on form "[GEOGRAPHIC_DATA] 09274960772 ORDER NOW [PERSON_NAME] comp.[GEOGRAPHIC_DATA] [G…" at bounding box center [450, 191] width 209 height 347
click at [400, 317] on input "Papunta brgy.hall" at bounding box center [450, 318] width 206 height 23
paste input "Near market market or 101 hotel staffhouse"
type input "Near market market or 101 hotel staffhouse"
click at [378, 293] on select "Province [GEOGRAPHIC_DATA] [GEOGRAPHIC_DATA] [GEOGRAPHIC_DATA] [GEOGRAPHIC_DATA…" at bounding box center [381, 287] width 69 height 29
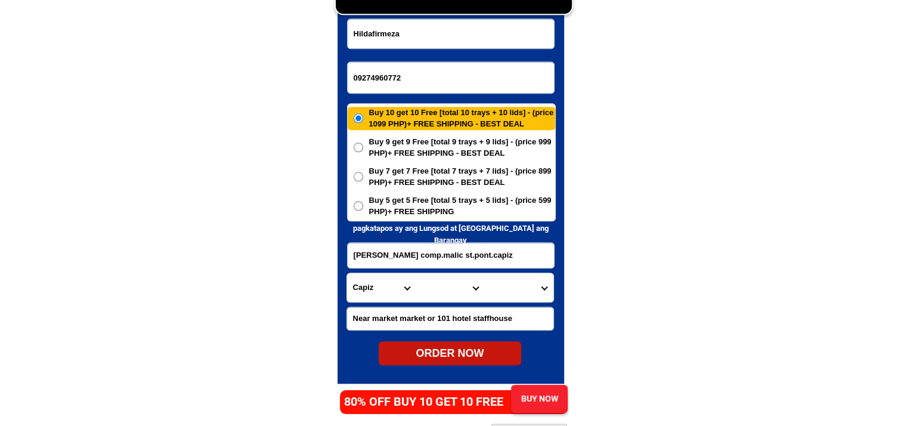
select select "63_219"
click at [439, 285] on select "City [GEOGRAPHIC_DATA] [GEOGRAPHIC_DATA] [GEOGRAPHIC_DATA] [GEOGRAPHIC_DATA]-ci…" at bounding box center [450, 287] width 69 height 29
select select "63_2197133"
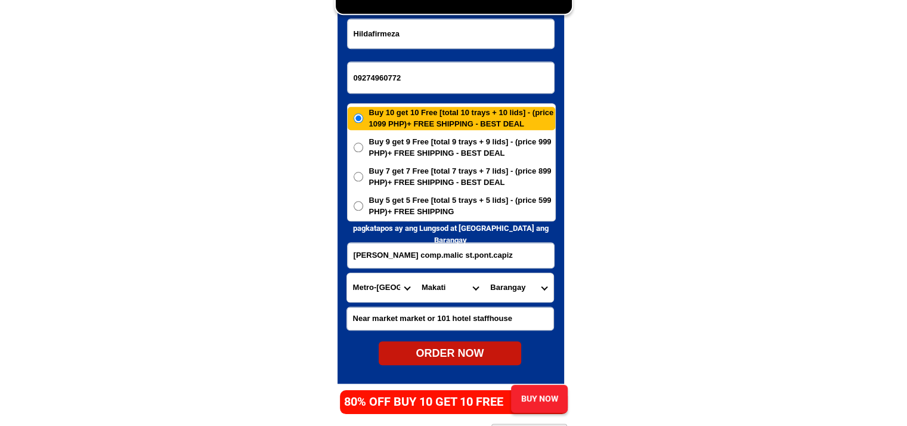
click at [521, 291] on select "Barangay [GEOGRAPHIC_DATA]~air [PERSON_NAME] Cembo Comembo Dasmarinas [GEOGRAPH…" at bounding box center [518, 287] width 69 height 29
select select "63_21971338830"
click at [457, 262] on input "[PERSON_NAME] comp.malic st.pont.capiz" at bounding box center [451, 255] width 206 height 25
type input "Manila Makati Pembo"
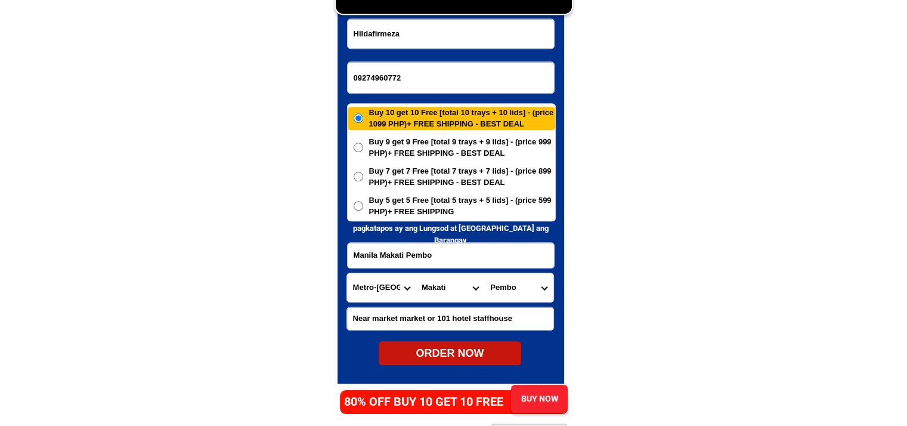
click at [439, 190] on div "Buy 10 get 10 Free [total 10 trays + 10 lids] - (price 1099 PHP)+ FREE SHIPPING…" at bounding box center [451, 162] width 209 height 118
click at [439, 180] on span "Buy 7 get 7 Free [total 7 trays + 7 lids] - (price 899 PHP)+ FREE SHIPPING - BE…" at bounding box center [462, 176] width 186 height 23
click at [363, 180] on input "Buy 7 get 7 Free [total 7 trays + 7 lids] - (price 899 PHP)+ FREE SHIPPING - BE…" at bounding box center [359, 177] width 10 height 10
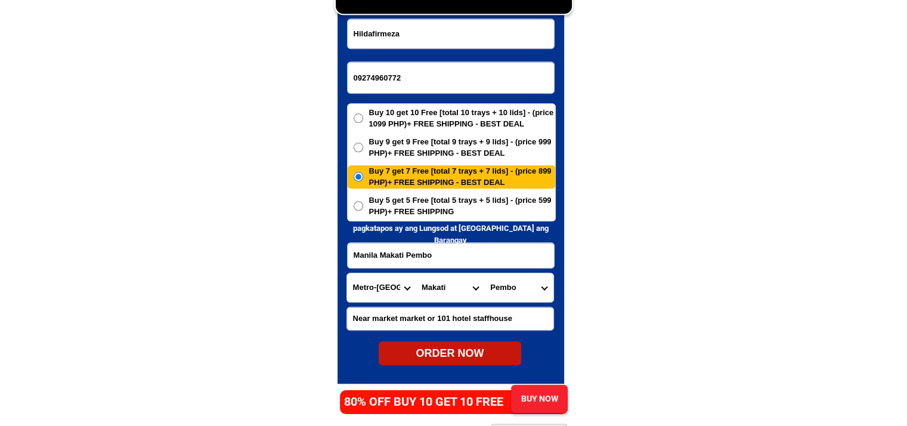
click at [441, 343] on div "ORDER NOW" at bounding box center [450, 353] width 143 height 24
radio input "true"
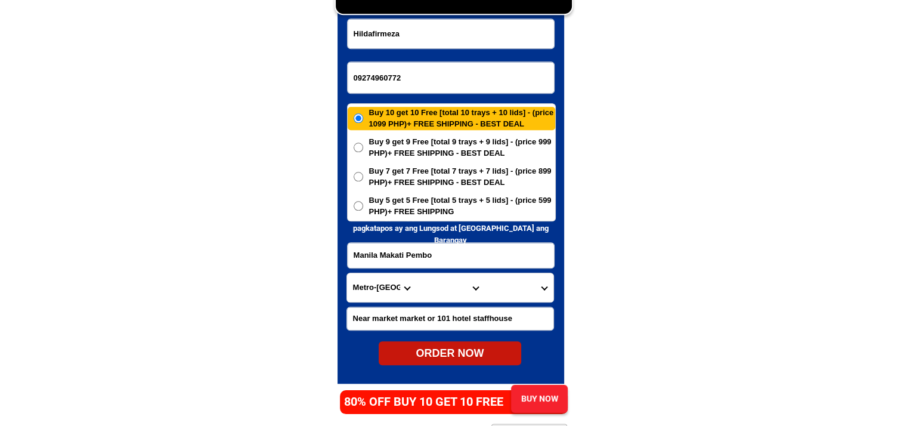
click at [427, 75] on input "09274960772" at bounding box center [451, 77] width 206 height 31
paste input "9919690368"
type input "09919690368"
click at [462, 40] on input "Input full_name" at bounding box center [451, 33] width 206 height 29
paste input "[PERSON_NAME]"
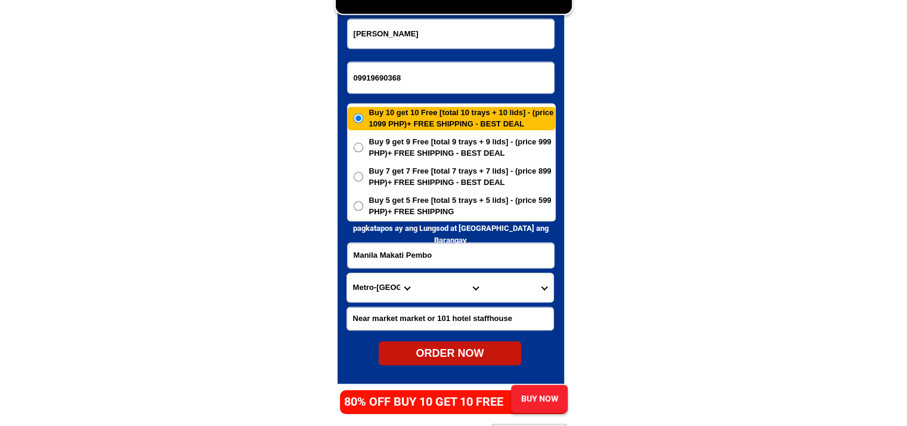
type input "[PERSON_NAME]"
click at [462, 259] on input "Input address" at bounding box center [451, 255] width 206 height 25
paste input "barangay recodo purok 8 [GEOGRAPHIC_DATA]"
type input "barangay recodo purok 8 [GEOGRAPHIC_DATA]"
click at [436, 153] on span "Buy 9 get 9 Free [total 9 trays + 9 lids] - (price 999 PHP)+ FREE SHIPPING - BE…" at bounding box center [462, 147] width 186 height 23
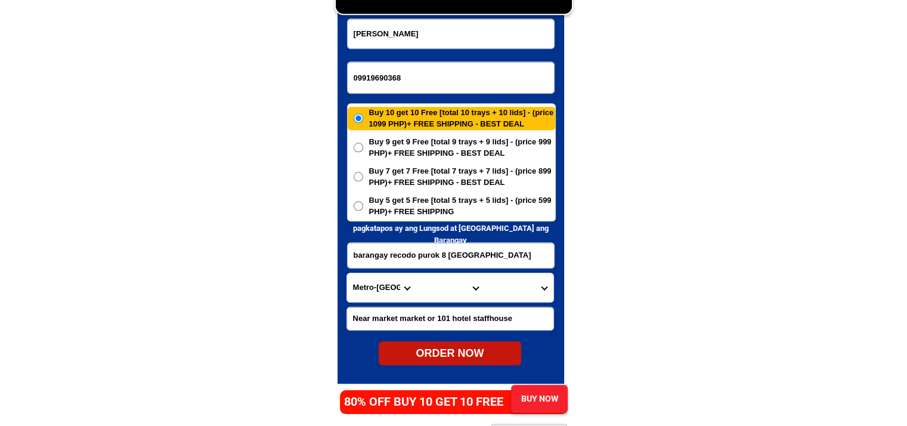
click at [363, 152] on input "Buy 9 get 9 Free [total 9 trays + 9 lids] - (price 999 PHP)+ FREE SHIPPING - BE…" at bounding box center [359, 148] width 10 height 10
radio input "true"
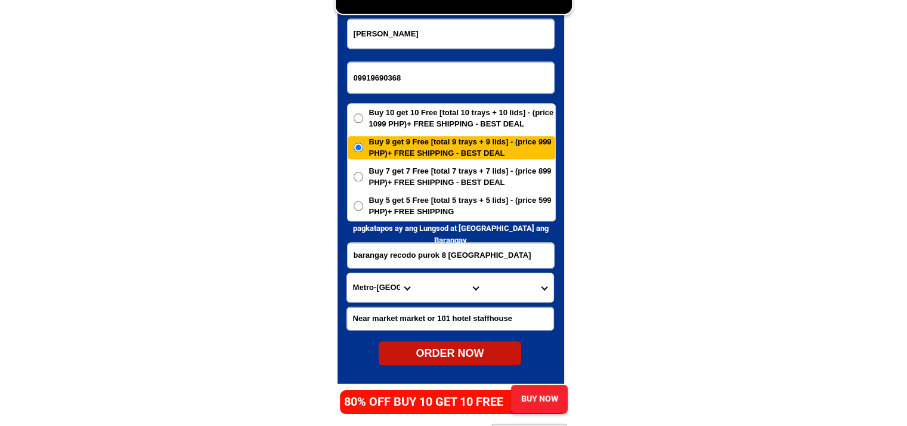
click at [377, 292] on select "Province [GEOGRAPHIC_DATA] [GEOGRAPHIC_DATA] [GEOGRAPHIC_DATA] [GEOGRAPHIC_DATA…" at bounding box center [381, 287] width 69 height 29
select select "63_803"
click at [444, 288] on select "City Botolan [GEOGRAPHIC_DATA] Castillejos [GEOGRAPHIC_DATA] [GEOGRAPHIC_DATA] …" at bounding box center [450, 287] width 69 height 29
select select "63_8035994"
click at [398, 284] on select "Province [GEOGRAPHIC_DATA] [GEOGRAPHIC_DATA] [GEOGRAPHIC_DATA] [GEOGRAPHIC_DATA…" at bounding box center [381, 287] width 69 height 29
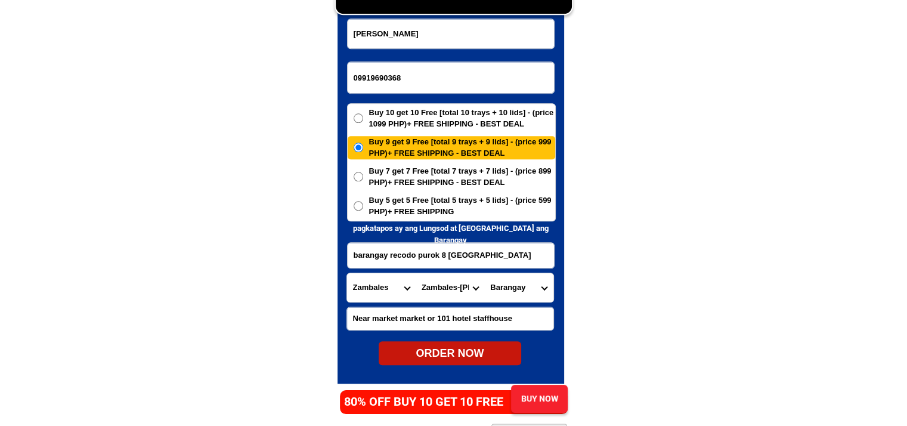
click at [398, 284] on select "Province [GEOGRAPHIC_DATA] [GEOGRAPHIC_DATA] [GEOGRAPHIC_DATA] [GEOGRAPHIC_DATA…" at bounding box center [381, 287] width 69 height 29
select select "63_800"
click at [445, 284] on select "City Botolan [GEOGRAPHIC_DATA] Castillejos [GEOGRAPHIC_DATA] [GEOGRAPHIC_DATA] …" at bounding box center [450, 287] width 69 height 29
select select "63_800453"
click at [387, 286] on select "Province [GEOGRAPHIC_DATA] [GEOGRAPHIC_DATA] [GEOGRAPHIC_DATA] [GEOGRAPHIC_DATA…" at bounding box center [381, 287] width 69 height 29
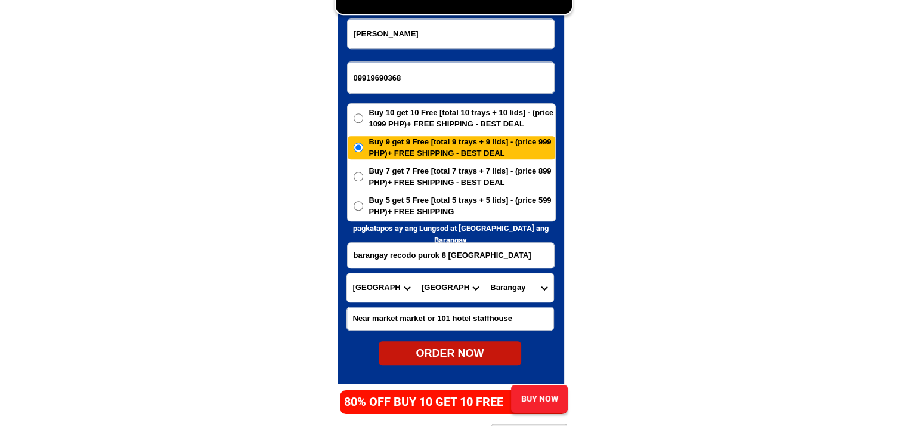
select select "63_427"
click at [450, 286] on select "City Bayog [GEOGRAPHIC_DATA] Dinas Dumalinao [GEOGRAPHIC_DATA] [GEOGRAPHIC_DATA…" at bounding box center [450, 287] width 69 height 29
select select "63_4274669"
click at [531, 293] on select "[GEOGRAPHIC_DATA][PERSON_NAME][GEOGRAPHIC_DATA] i (pob.) [GEOGRAPHIC_DATA] (pob…" at bounding box center [518, 287] width 69 height 29
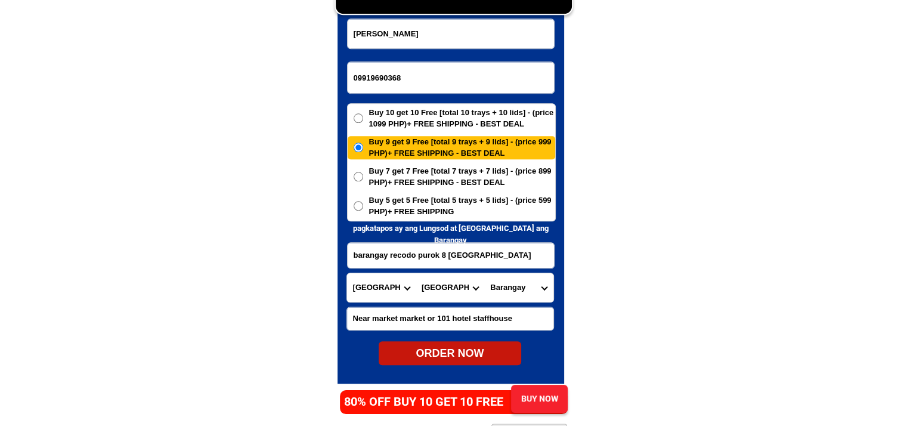
select select "63_42746692250"
drag, startPoint x: 670, startPoint y: 310, endPoint x: 654, endPoint y: 310, distance: 16.7
click at [470, 341] on form "[PERSON_NAME] 09919690368 ORDER NOW barangay recodo purok 8 [GEOGRAPHIC_DATA] […" at bounding box center [450, 191] width 209 height 347
click at [468, 343] on div "ORDER NOW" at bounding box center [450, 353] width 143 height 24
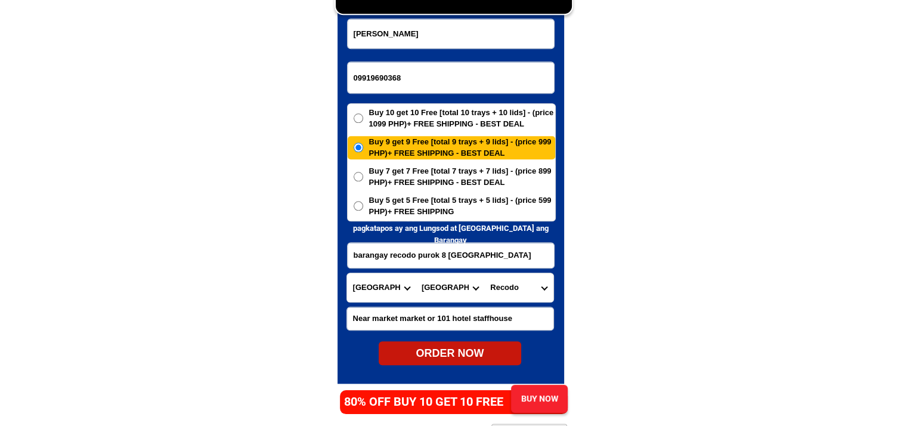
radio input "true"
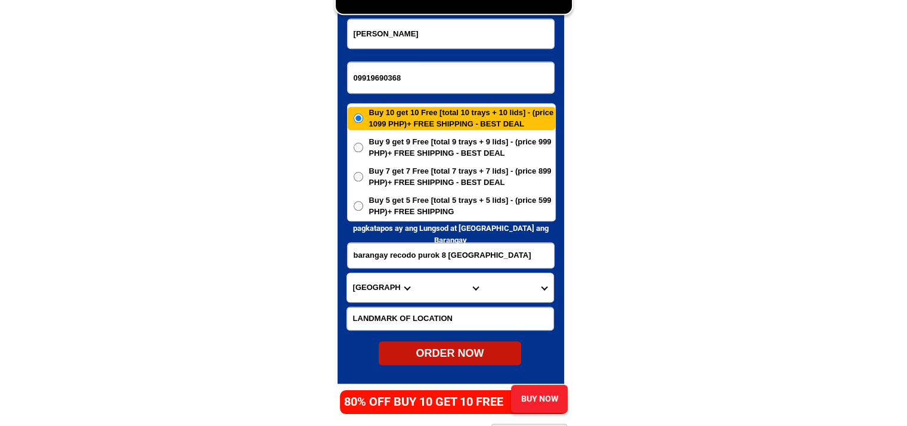
click at [410, 80] on input "09919690368" at bounding box center [451, 77] width 206 height 31
type input "o"
paste input "9637269357"
type input "09637269357"
click at [499, 43] on input "Input full_name" at bounding box center [451, 33] width 206 height 29
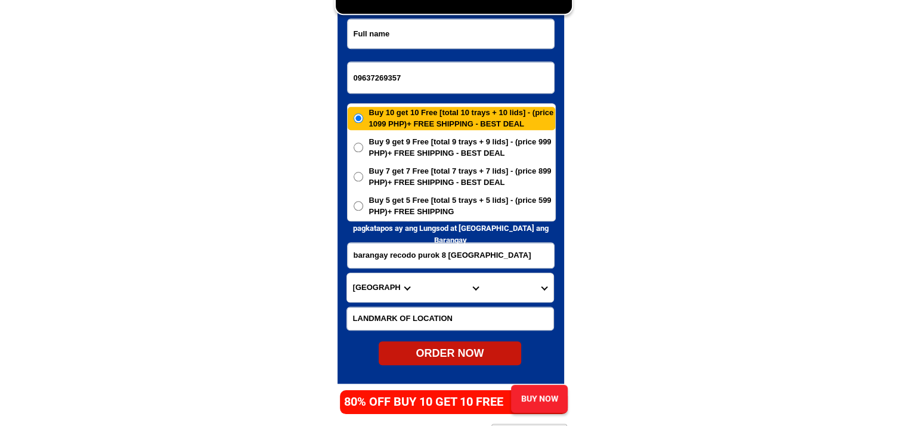
paste input "[PERSON_NAME]"
type input "[PERSON_NAME]"
click at [466, 252] on input "barangay recodo purok 8 [GEOGRAPHIC_DATA]" at bounding box center [451, 255] width 206 height 25
paste input "Sto nino compd.Olv bibincahan sorsogon city"
type input "Sto nino compd.Olv bibincahan sorsogon city"
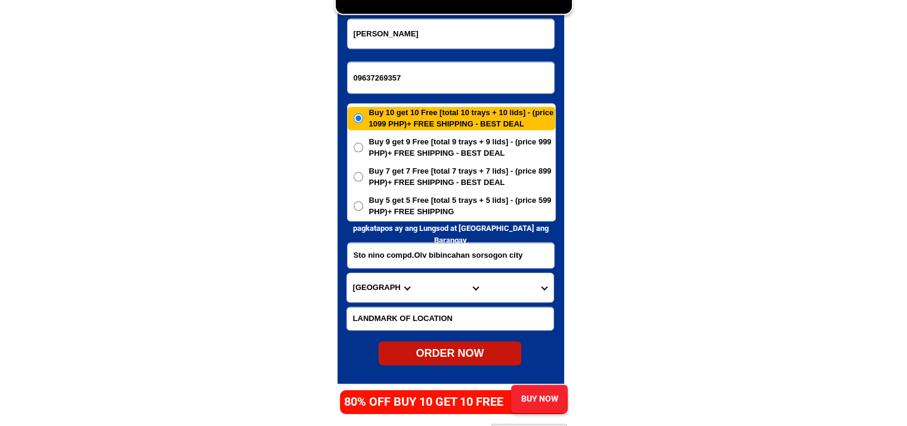
click at [438, 207] on span "Buy 5 get 5 Free [total 5 trays + 5 lids] - (price 599 PHP)+ FREE SHIPPING" at bounding box center [462, 205] width 186 height 23
click at [363, 207] on input "Buy 5 get 5 Free [total 5 trays + 5 lids] - (price 599 PHP)+ FREE SHIPPING" at bounding box center [359, 206] width 10 height 10
radio input "true"
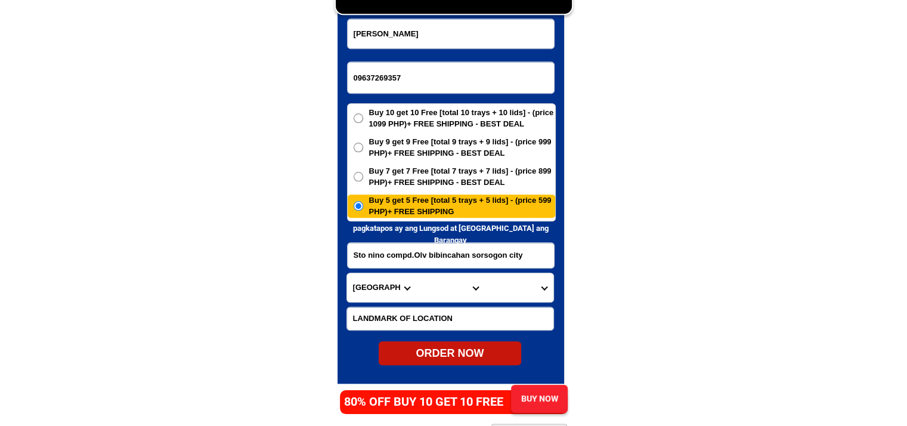
click at [365, 290] on select "Province [GEOGRAPHIC_DATA] [GEOGRAPHIC_DATA] [GEOGRAPHIC_DATA] [GEOGRAPHIC_DATA…" at bounding box center [381, 287] width 69 height 29
select select "63_662"
click at [445, 296] on select "City [GEOGRAPHIC_DATA] Bulan Bulusan Castilla Donsol Gubat Irosin Juban Matnog …" at bounding box center [450, 287] width 69 height 29
select select "63_6625098"
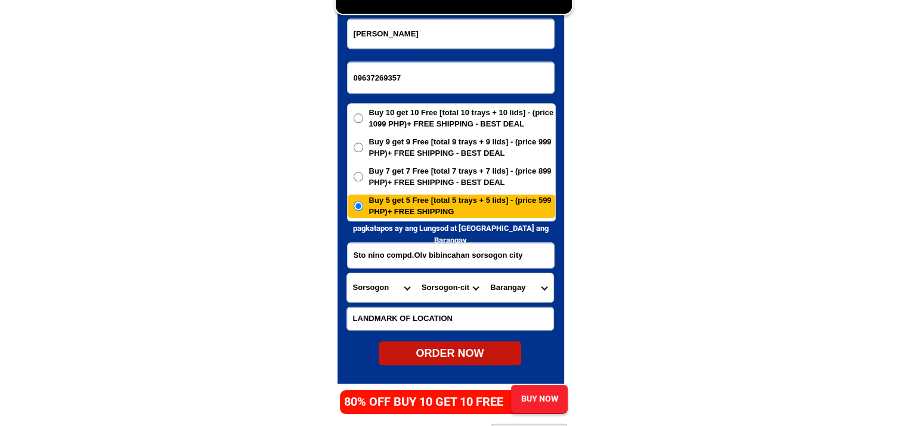
click at [516, 284] on select "Barangay Abuyog Almendras-cogon (pob.) [GEOGRAPHIC_DATA] ([GEOGRAPHIC_DATA]) [G…" at bounding box center [518, 287] width 69 height 29
select select "63_66250988233"
drag, startPoint x: 695, startPoint y: 310, endPoint x: 636, endPoint y: 320, distance: 59.9
click at [444, 350] on div "ORDER NOW" at bounding box center [450, 353] width 143 height 16
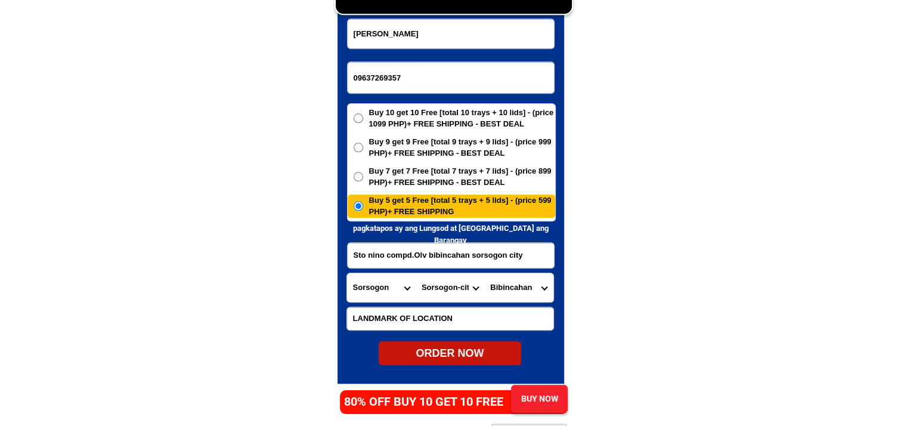
type input "[PERSON_NAME]"
radio input "true"
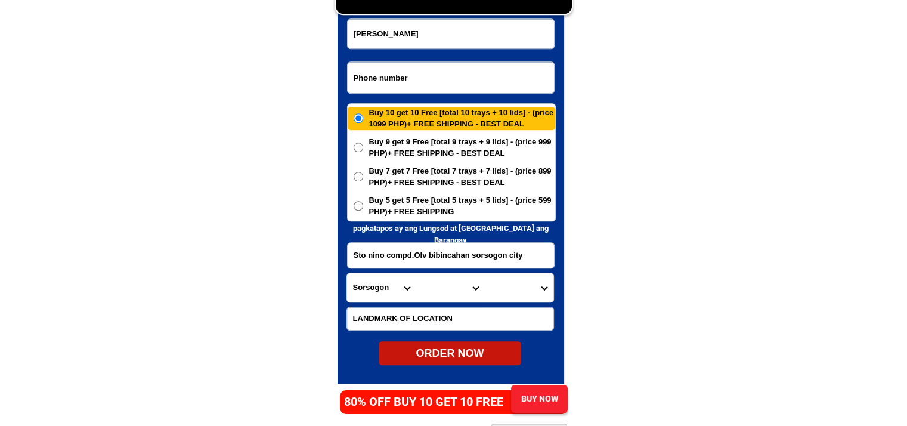
click at [429, 84] on input "Input phone_number" at bounding box center [451, 77] width 206 height 31
paste input "09090236019"
type input "09090236019"
click at [441, 38] on input "Input full_name" at bounding box center [451, 33] width 206 height 29
paste input "Candait Dampas"
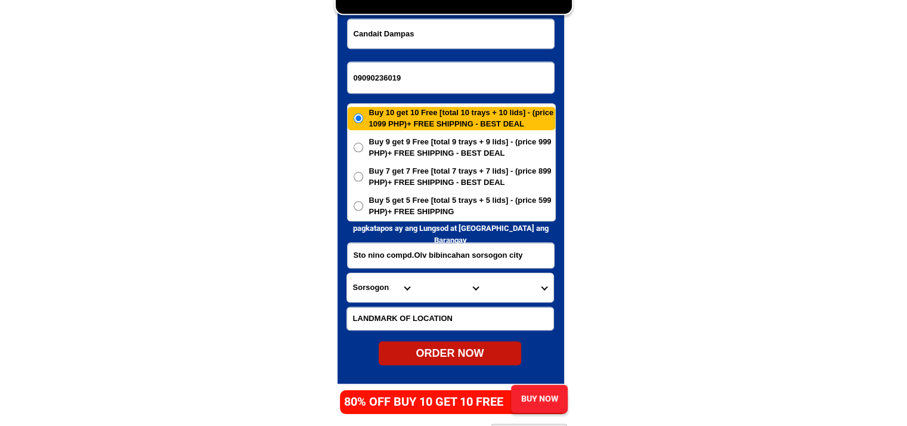
type input "Candait Dampas"
click at [434, 78] on input "09090236019" at bounding box center [451, 77] width 206 height 31
type input "09090236019"
click at [465, 245] on input "Input address" at bounding box center [451, 255] width 206 height 25
paste input "Candait Dampas [GEOGRAPHIC_DATA]"
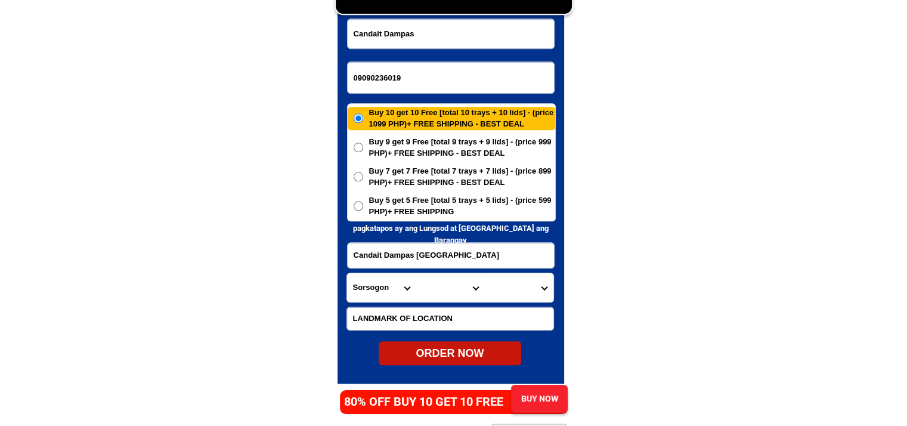
type input "Candait Dampas [GEOGRAPHIC_DATA]"
click at [430, 318] on input "Input LANDMARKOFLOCATION" at bounding box center [450, 318] width 206 height 23
paste input "near basketball [DOMAIN_NAME] eskima.[PERSON_NAME]"
click at [429, 65] on input "09090236019" at bounding box center [451, 77] width 206 height 31
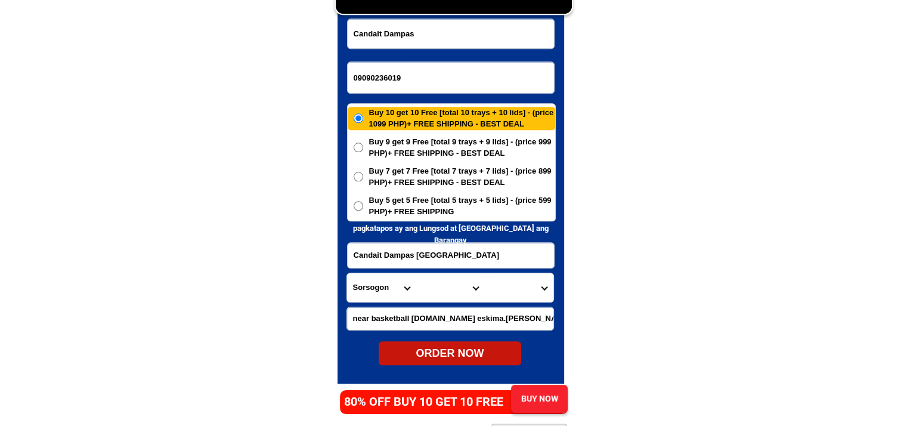
click at [448, 319] on input "near basketball [DOMAIN_NAME] eskima.[PERSON_NAME]" at bounding box center [450, 318] width 206 height 23
paste input "Candait Dampas Tagbilaran City [PERSON_NAME]"
type input "Candait Dampas Tagbilaran City [PERSON_NAME]"
click at [459, 250] on input "Candait Dampas [GEOGRAPHIC_DATA]" at bounding box center [451, 255] width 206 height 25
click at [384, 290] on select "Province [GEOGRAPHIC_DATA] [GEOGRAPHIC_DATA] [GEOGRAPHIC_DATA] [GEOGRAPHIC_DATA…" at bounding box center [381, 287] width 69 height 29
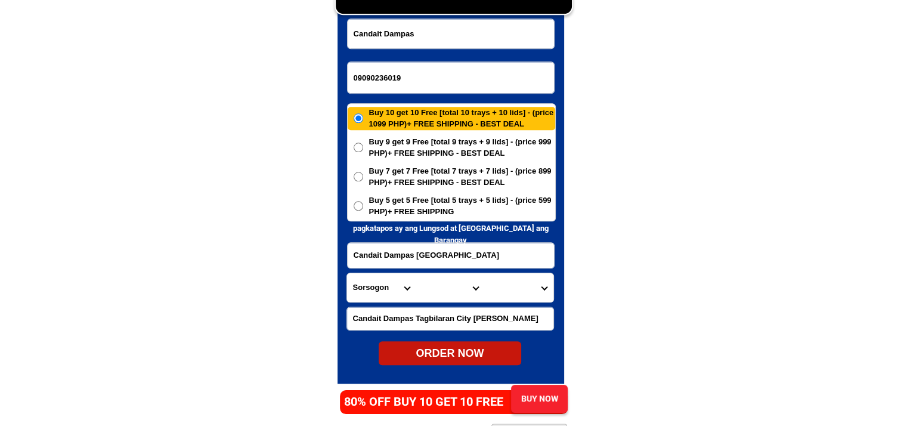
select select "63_137"
click at [448, 294] on select "City Alburquerque Antequera Baclayon Balilihan Bien-unido Bilar Bohol-[PERSON_N…" at bounding box center [450, 287] width 69 height 29
select select "63_1377328"
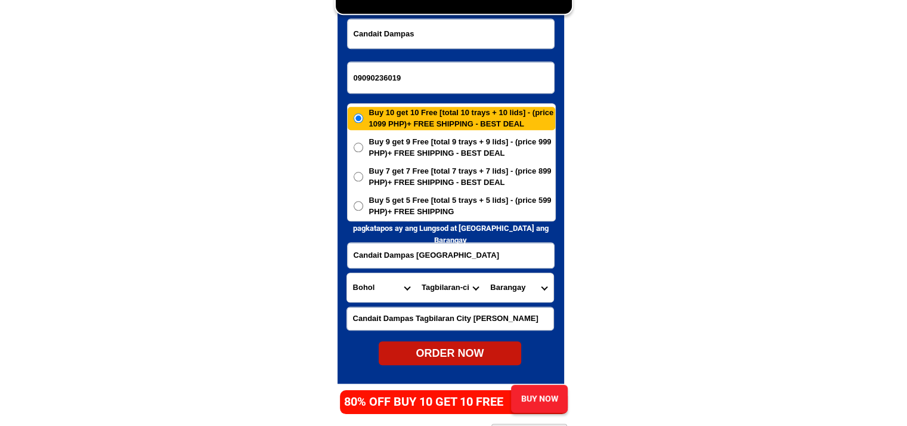
click at [512, 290] on select "Barangay Bool Booy Cabawan [GEOGRAPHIC_DATA] [GEOGRAPHIC_DATA] [GEOGRAPHIC_DATA…" at bounding box center [518, 287] width 69 height 29
select select "63_13773287811"
click at [432, 352] on div "ORDER NOW" at bounding box center [450, 353] width 143 height 16
radio input "true"
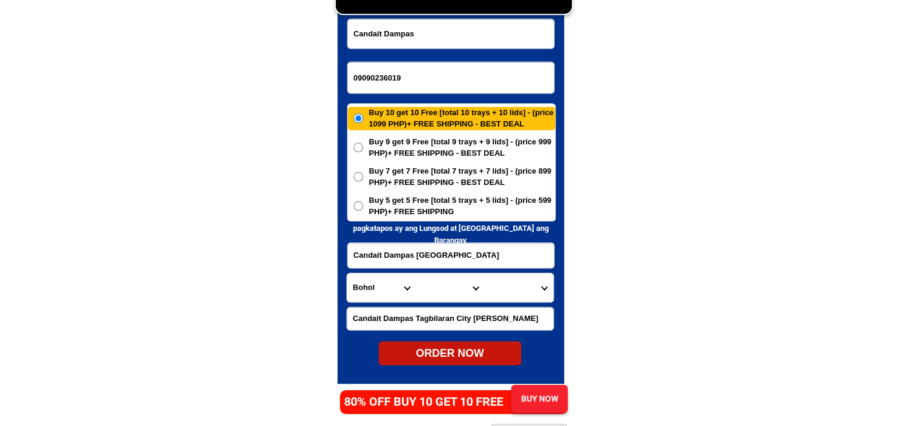
click at [441, 79] on input "09090236019" at bounding box center [451, 77] width 206 height 31
paste input "09750047435"
type input "09750047435"
click at [448, 39] on input "Input full_name" at bounding box center [451, 33] width 206 height 29
paste input "[PERSON_NAME]"
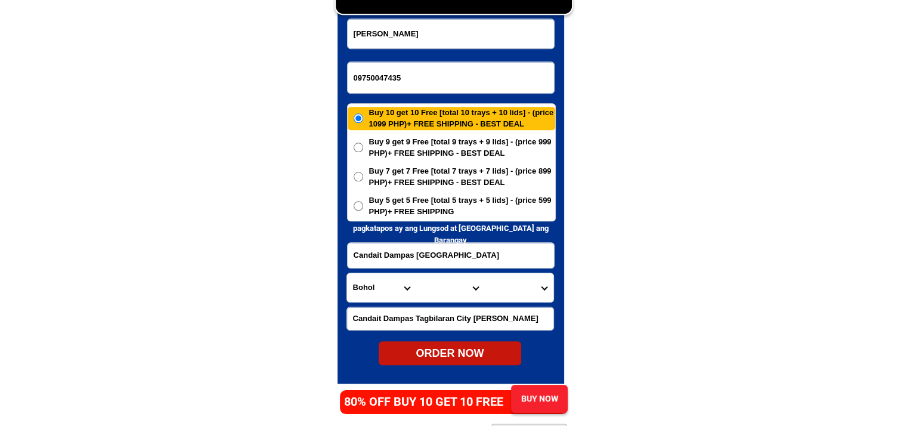
type input "[PERSON_NAME]"
click at [428, 258] on input "Candait Dampas [GEOGRAPHIC_DATA]" at bounding box center [451, 255] width 206 height 25
paste input "PUROK 02 Macairan Street Divisoria Bontoc [GEOGRAPHIC_DATA]"
type input "PUROK 02 Macairan Street Divisoria Bontoc [GEOGRAPHIC_DATA]"
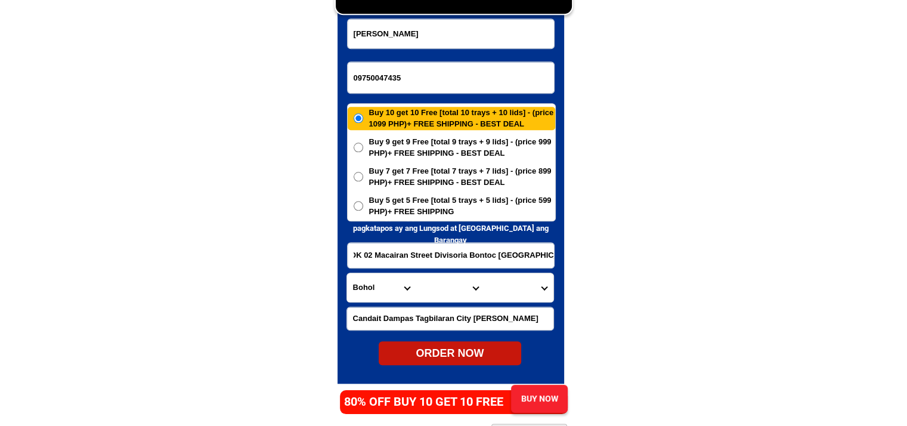
scroll to position [0, 0]
click at [406, 314] on input "Candait Dampas Tagbilaran City [PERSON_NAME]" at bounding box center [450, 318] width 206 height 23
paste input "Nearby [GEOGRAPHIC_DATA]"
type input "Nearby [GEOGRAPHIC_DATA]"
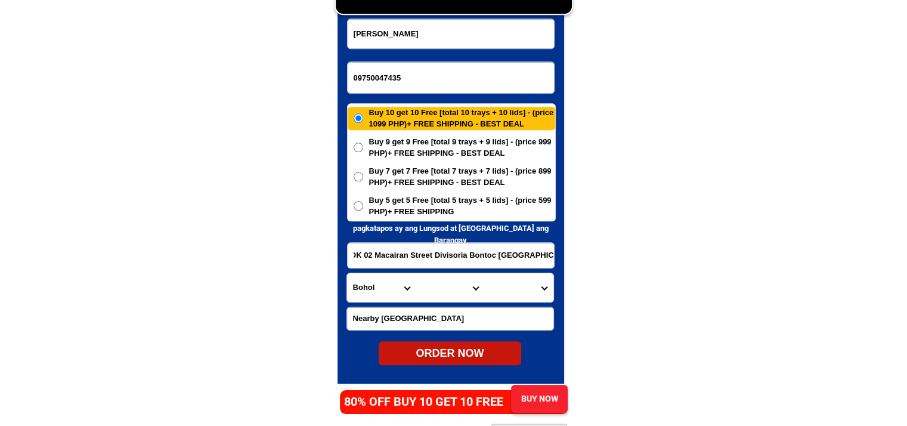
drag, startPoint x: 456, startPoint y: 249, endPoint x: 583, endPoint y: 249, distance: 127.0
click at [339, 290] on div at bounding box center [451, 166] width 227 height 435
click at [382, 290] on select "Province [GEOGRAPHIC_DATA] [GEOGRAPHIC_DATA] [GEOGRAPHIC_DATA] [GEOGRAPHIC_DATA…" at bounding box center [381, 287] width 69 height 29
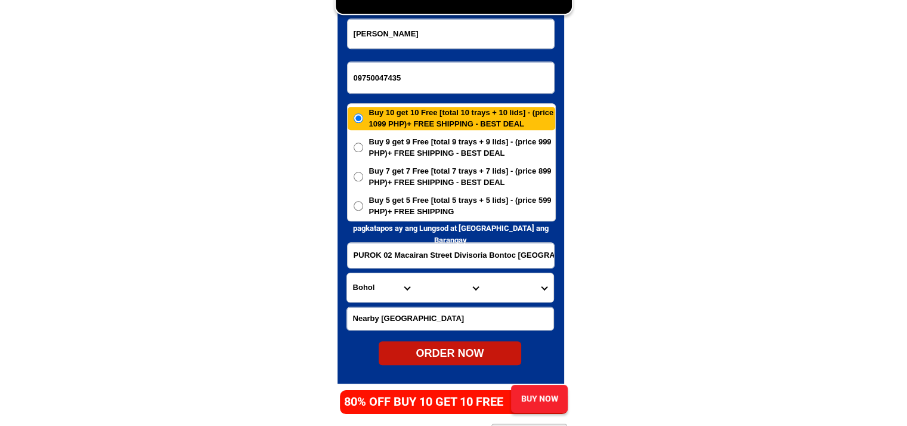
select select "63_976"
click at [446, 288] on select "City Anahawan Hinunangan [PERSON_NAME][GEOGRAPHIC_DATA][GEOGRAPHIC_DATA] Maasin…" at bounding box center [450, 287] width 69 height 29
select select "63_9767944"
click at [416, 273] on select "City Anahawan Hinunangan [PERSON_NAME][GEOGRAPHIC_DATA][GEOGRAPHIC_DATA] Maasin…" at bounding box center [450, 287] width 69 height 29
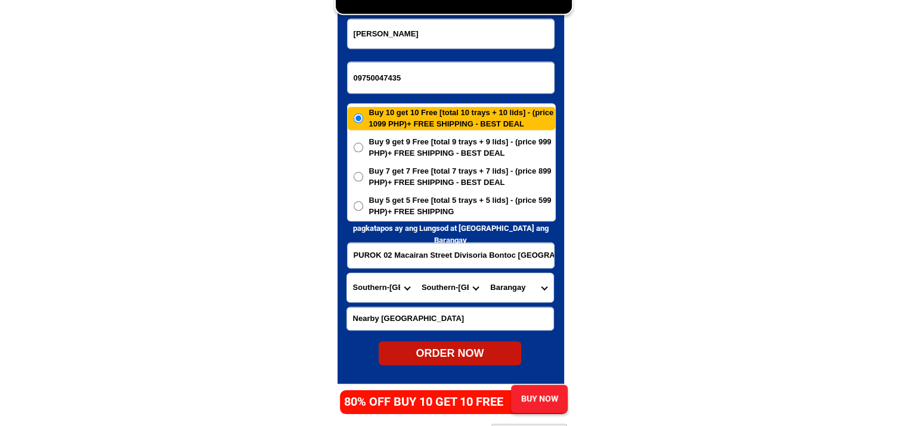
click at [515, 292] on select "Barangay Anahao Banahao [GEOGRAPHIC_DATA] Casao Catmon [GEOGRAPHIC_DATA] Cawaya…" at bounding box center [518, 287] width 69 height 29
select select "63_97679448602"
click at [484, 273] on select "Barangay Anahao Banahao [GEOGRAPHIC_DATA] Casao Catmon [GEOGRAPHIC_DATA] Cawaya…" at bounding box center [518, 287] width 69 height 29
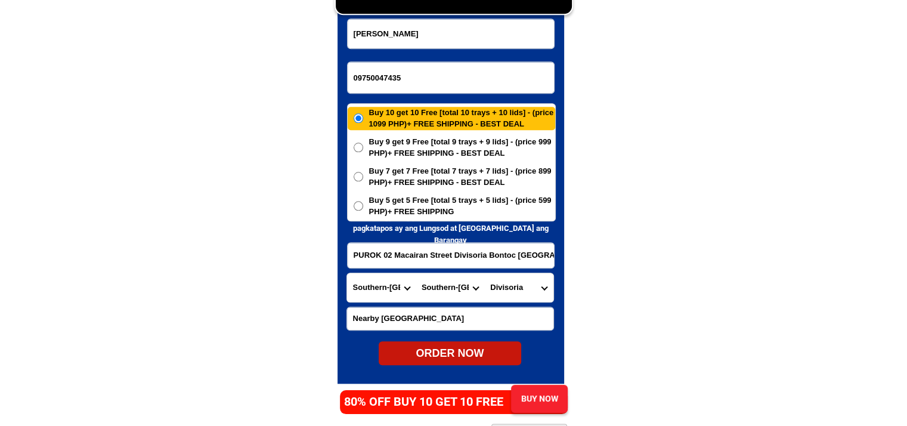
click at [496, 199] on span "Buy 5 get 5 Free [total 5 trays + 5 lids] - (price 599 PHP)+ FREE SHIPPING" at bounding box center [462, 205] width 186 height 23
click at [363, 201] on input "Buy 5 get 5 Free [total 5 trays + 5 lids] - (price 599 PHP)+ FREE SHIPPING" at bounding box center [359, 206] width 10 height 10
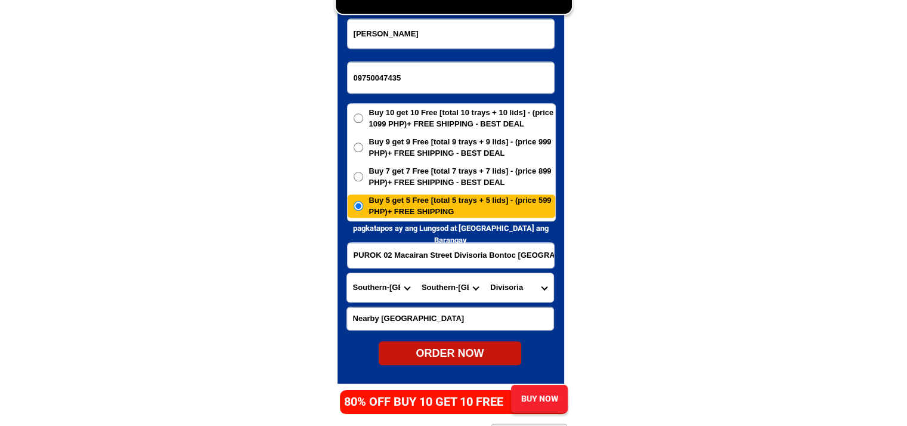
click at [451, 355] on div "ORDER NOW" at bounding box center [450, 353] width 143 height 16
radio input "true"
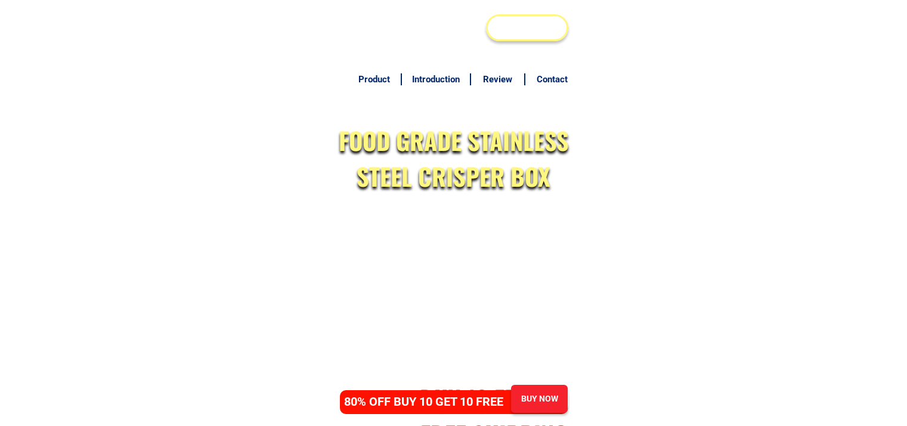
scroll to position [5821, 0]
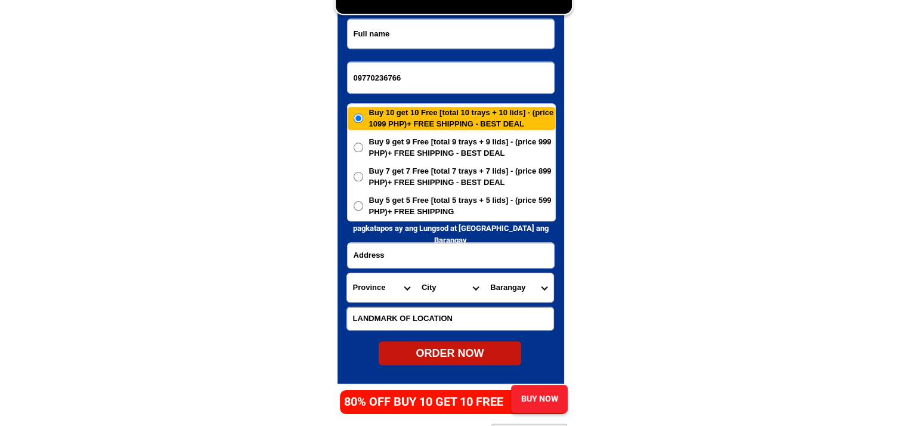
type input "09770236766"
click at [523, 32] on input "Input full_name" at bounding box center [451, 33] width 206 height 29
paste input "[PERSON_NAME]"
type input "[PERSON_NAME]"
click at [451, 259] on input "Input address" at bounding box center [451, 255] width 206 height 25
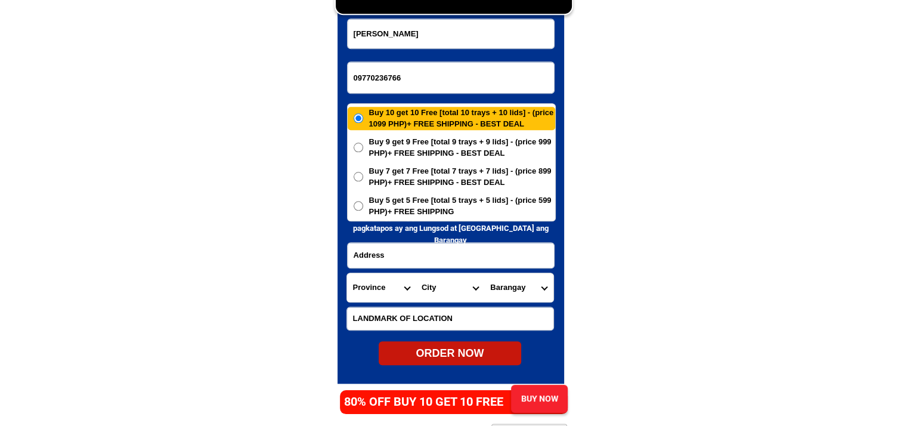
paste input "Lot 15 Block 14 Phase 2 Dela Costa 3"
type input "Lot 15 Block 14 Phase 2 Dela Costa 3"
click at [385, 281] on select "Province [GEOGRAPHIC_DATA] [GEOGRAPHIC_DATA] [GEOGRAPHIC_DATA] [GEOGRAPHIC_DATA…" at bounding box center [381, 287] width 69 height 29
select select "63_761"
click at [347, 273] on select "Province [GEOGRAPHIC_DATA] [GEOGRAPHIC_DATA] [GEOGRAPHIC_DATA] [GEOGRAPHIC_DATA…" at bounding box center [381, 287] width 69 height 29
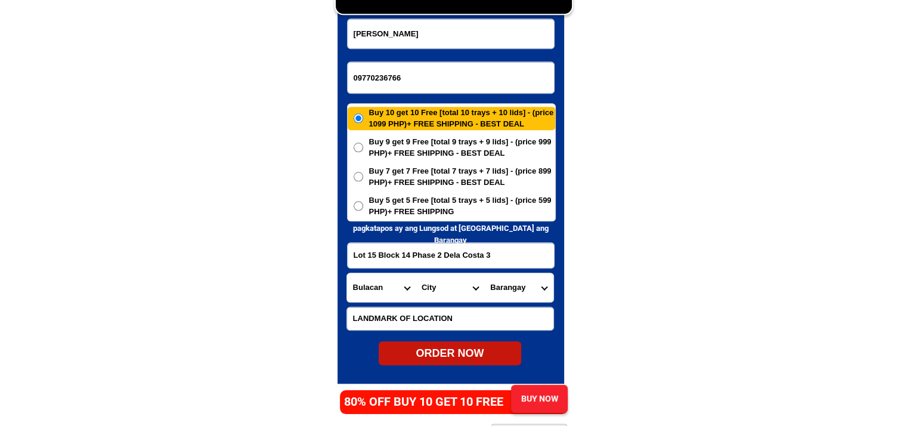
click at [458, 289] on select "City Angat Balagtas Baliuag Bocaue Bulacan Bulacan-hagonoy Bulacan-plaridel Bul…" at bounding box center [450, 287] width 69 height 29
select select "63_7612018"
click at [534, 291] on select "Barangay Assumption Bagong buhay Bagong buhay ii Bagong buhay iii Citrus Ciudad…" at bounding box center [518, 287] width 69 height 29
select select "63_76120188015"
drag, startPoint x: 578, startPoint y: 348, endPoint x: 570, endPoint y: 348, distance: 8.3
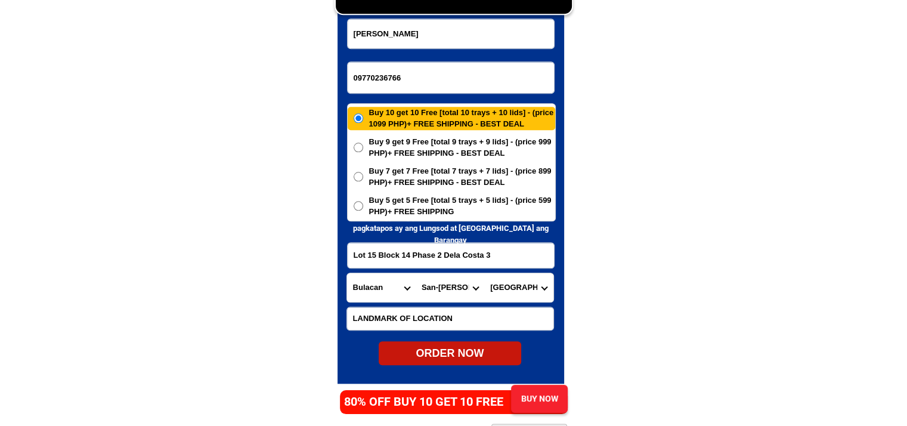
click at [432, 207] on span "Buy 5 get 5 Free [total 5 trays + 5 lids] - (price 599 PHP)+ FREE SHIPPING" at bounding box center [462, 205] width 186 height 23
click at [363, 207] on input "Buy 5 get 5 Free [total 5 trays + 5 lids] - (price 599 PHP)+ FREE SHIPPING" at bounding box center [359, 206] width 10 height 10
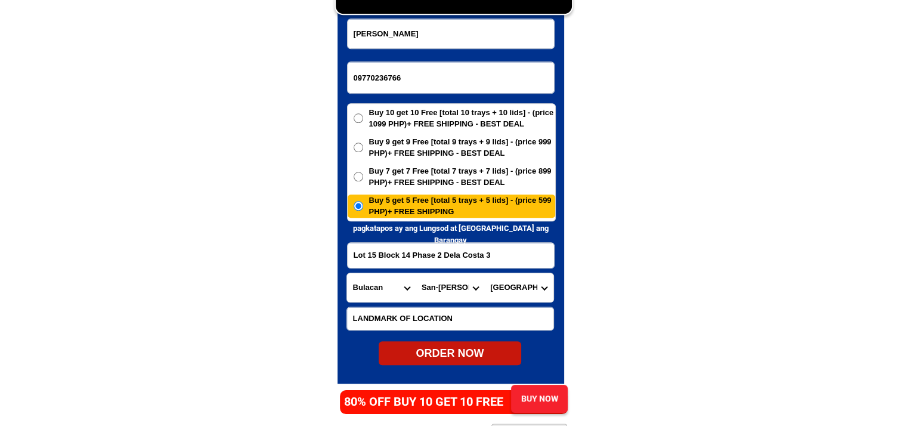
click at [435, 347] on div "ORDER NOW" at bounding box center [450, 353] width 143 height 16
radio input "true"
